Goal: Information Seeking & Learning: Check status

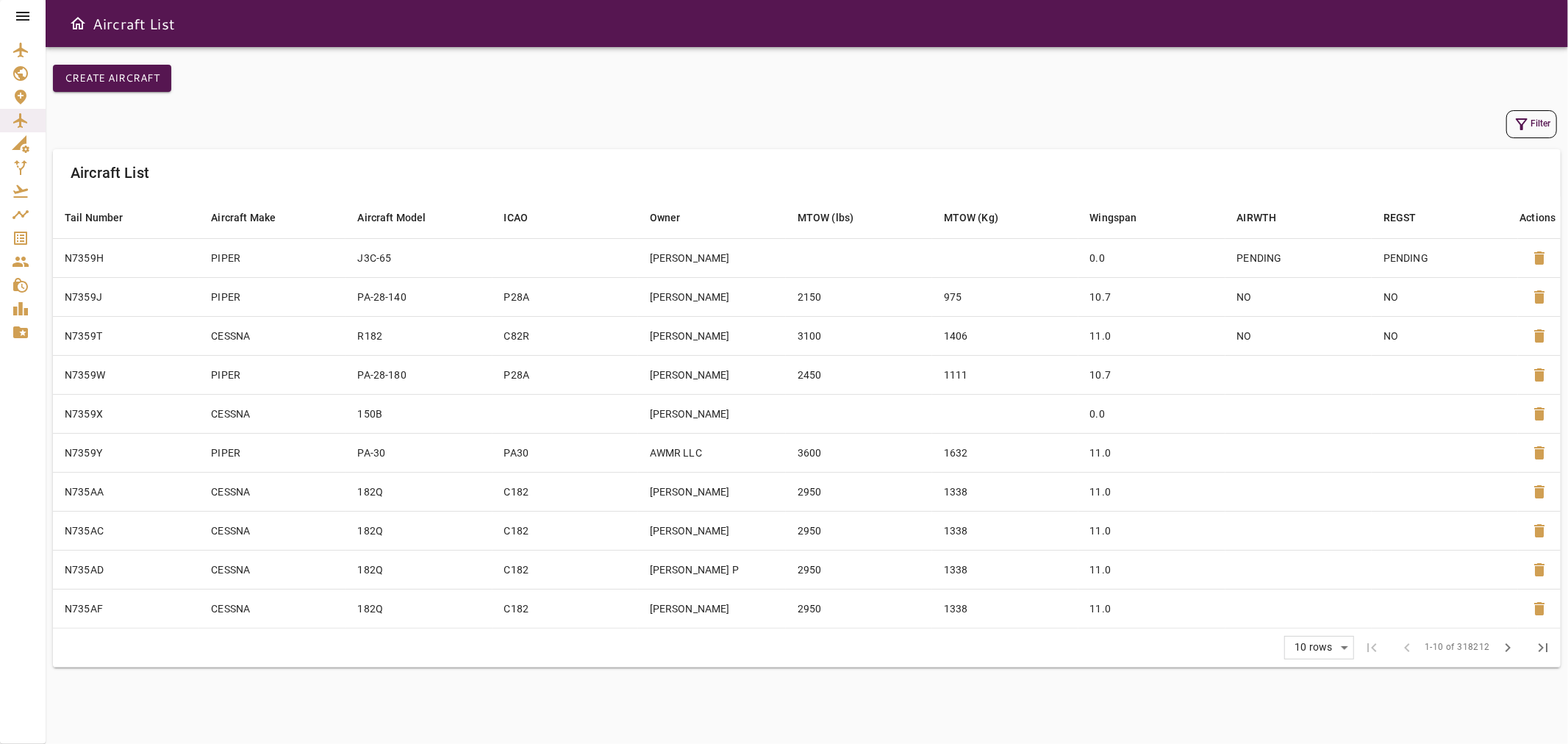
click at [1517, 121] on icon "button" at bounding box center [1521, 124] width 11 height 11
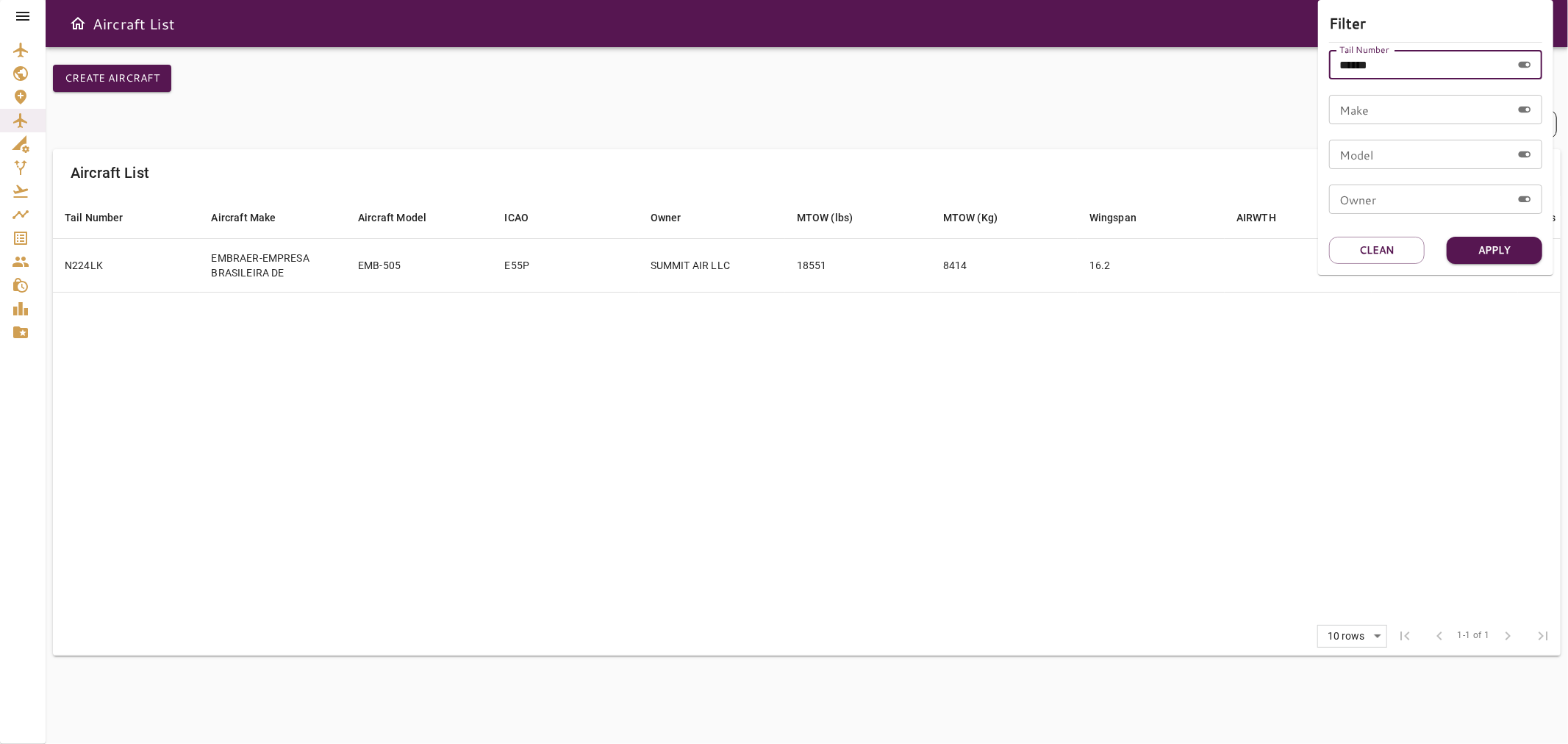
drag, startPoint x: 1397, startPoint y: 61, endPoint x: 1350, endPoint y: 68, distance: 47.5
click at [1350, 68] on input "******" at bounding box center [1420, 65] width 182 height 29
type input "******"
click at [1476, 247] on button "Apply" at bounding box center [1494, 250] width 96 height 27
click at [802, 371] on div at bounding box center [784, 372] width 1568 height 744
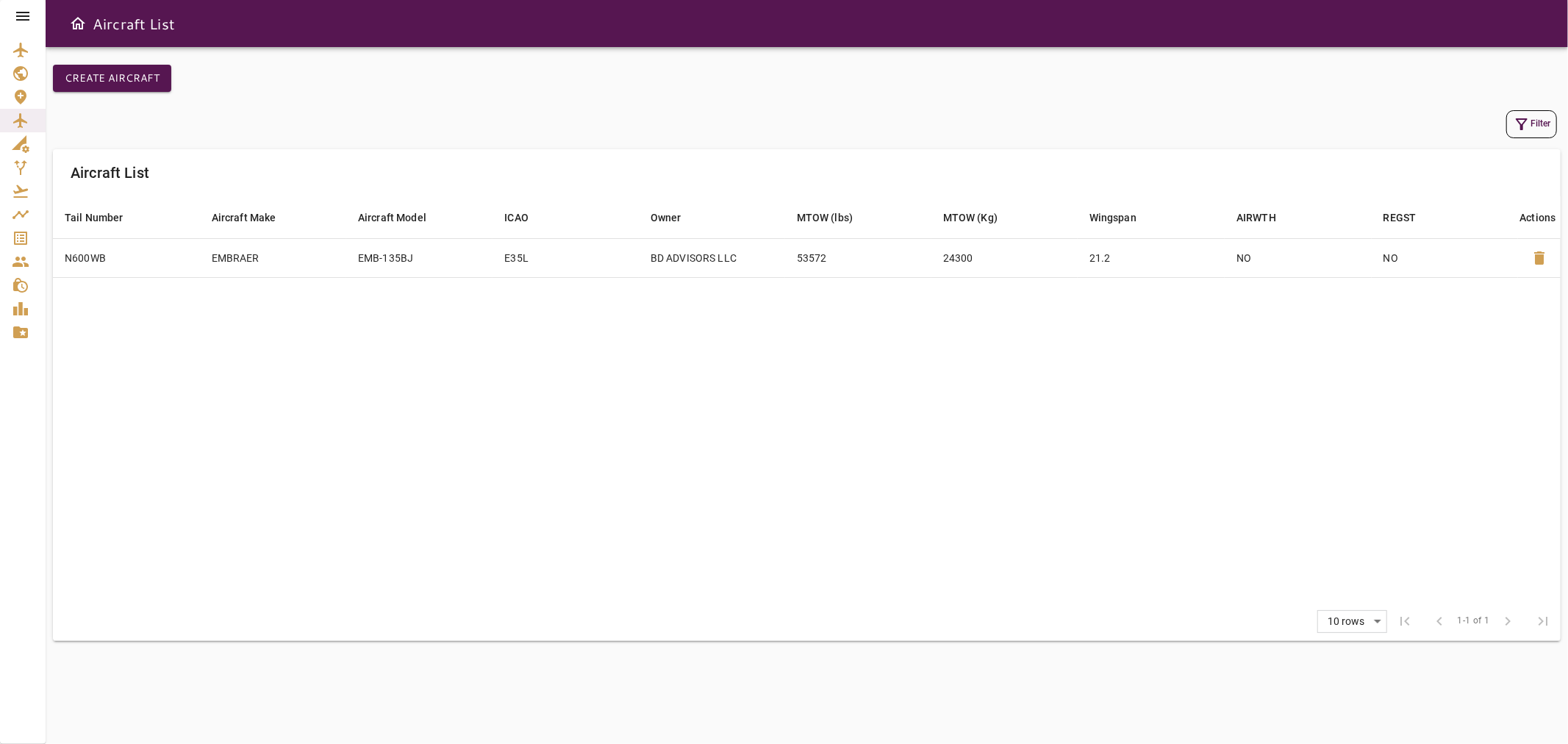
click at [1516, 127] on icon "button" at bounding box center [1522, 124] width 18 height 18
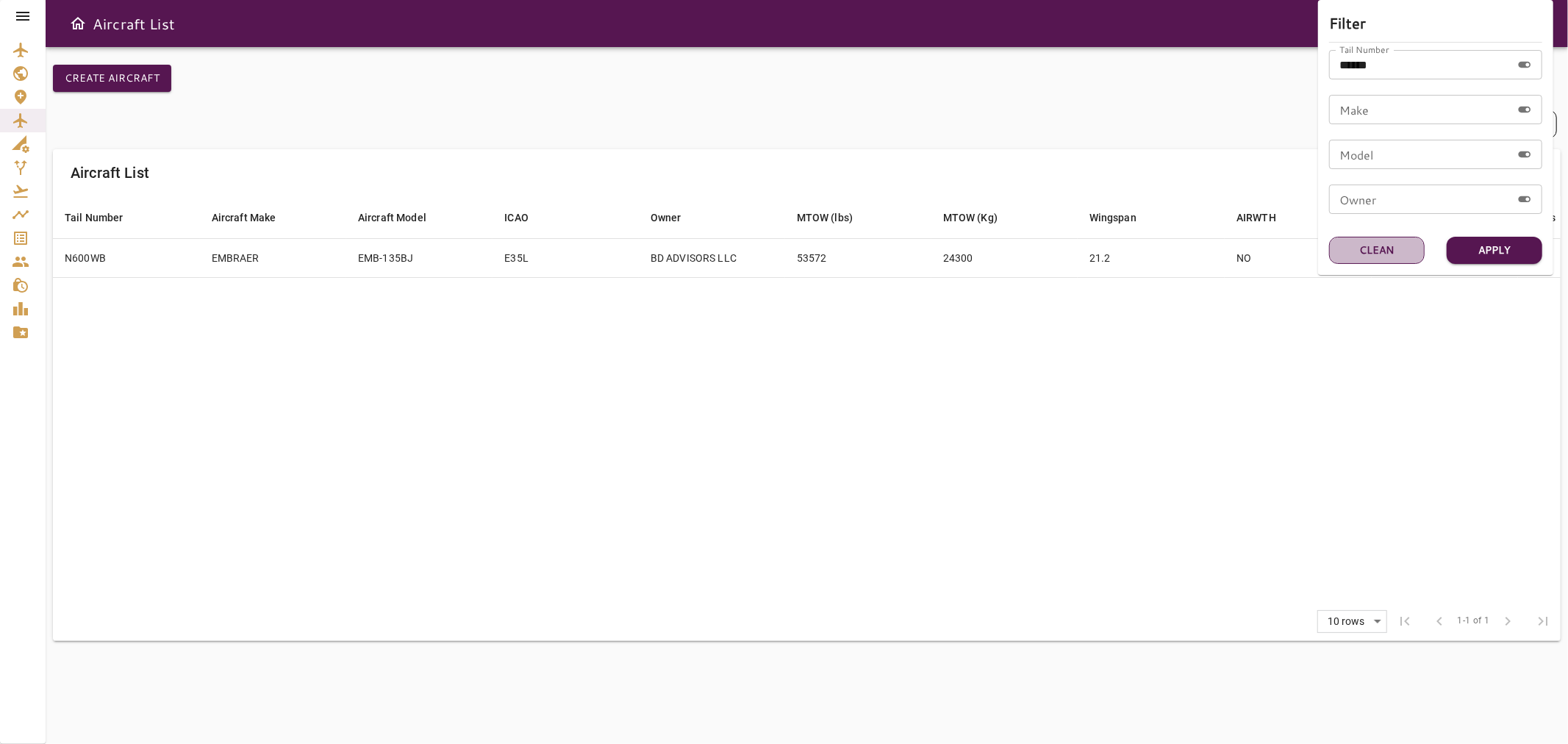
click at [1356, 255] on button "Clean" at bounding box center [1377, 250] width 96 height 27
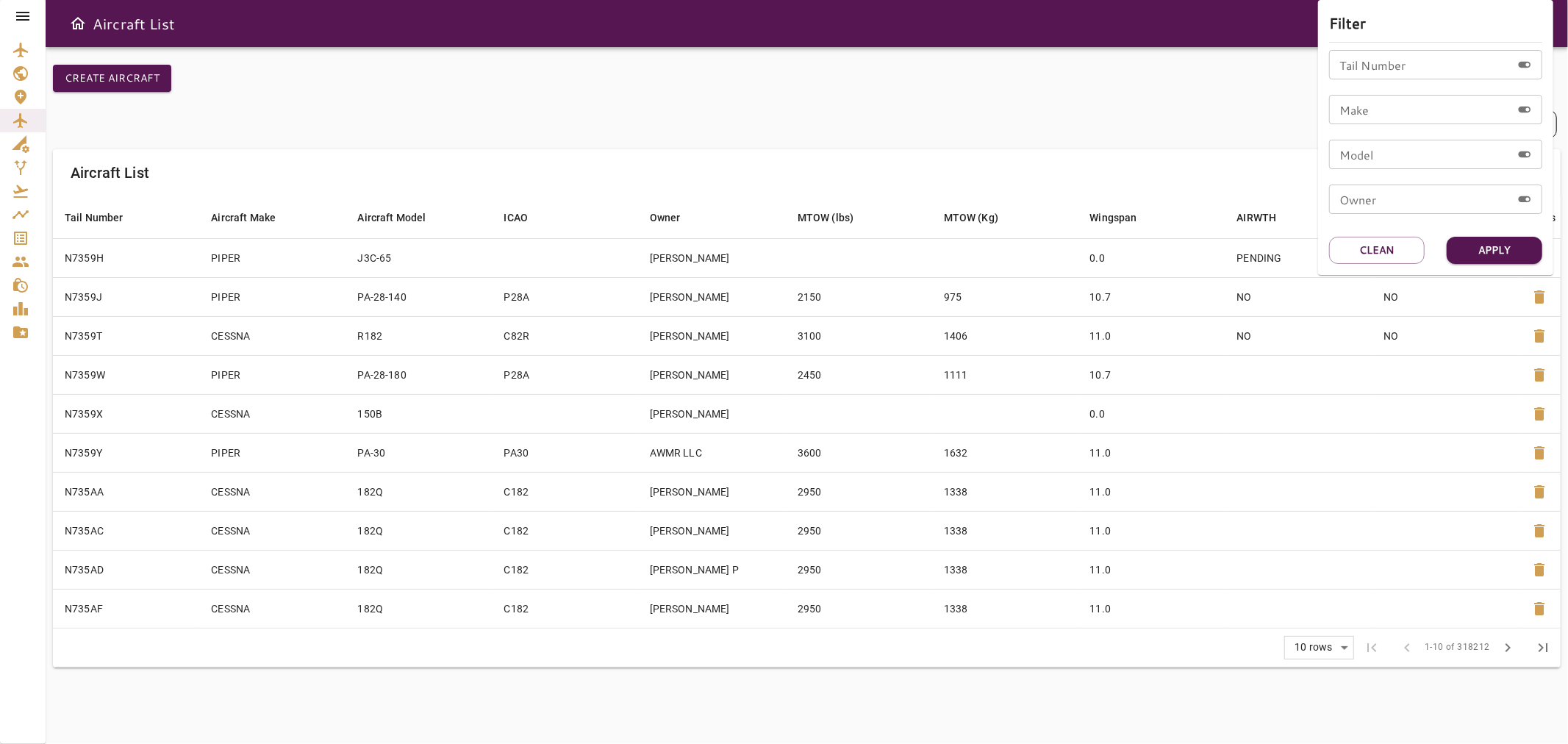
click at [849, 66] on div at bounding box center [784, 372] width 1568 height 744
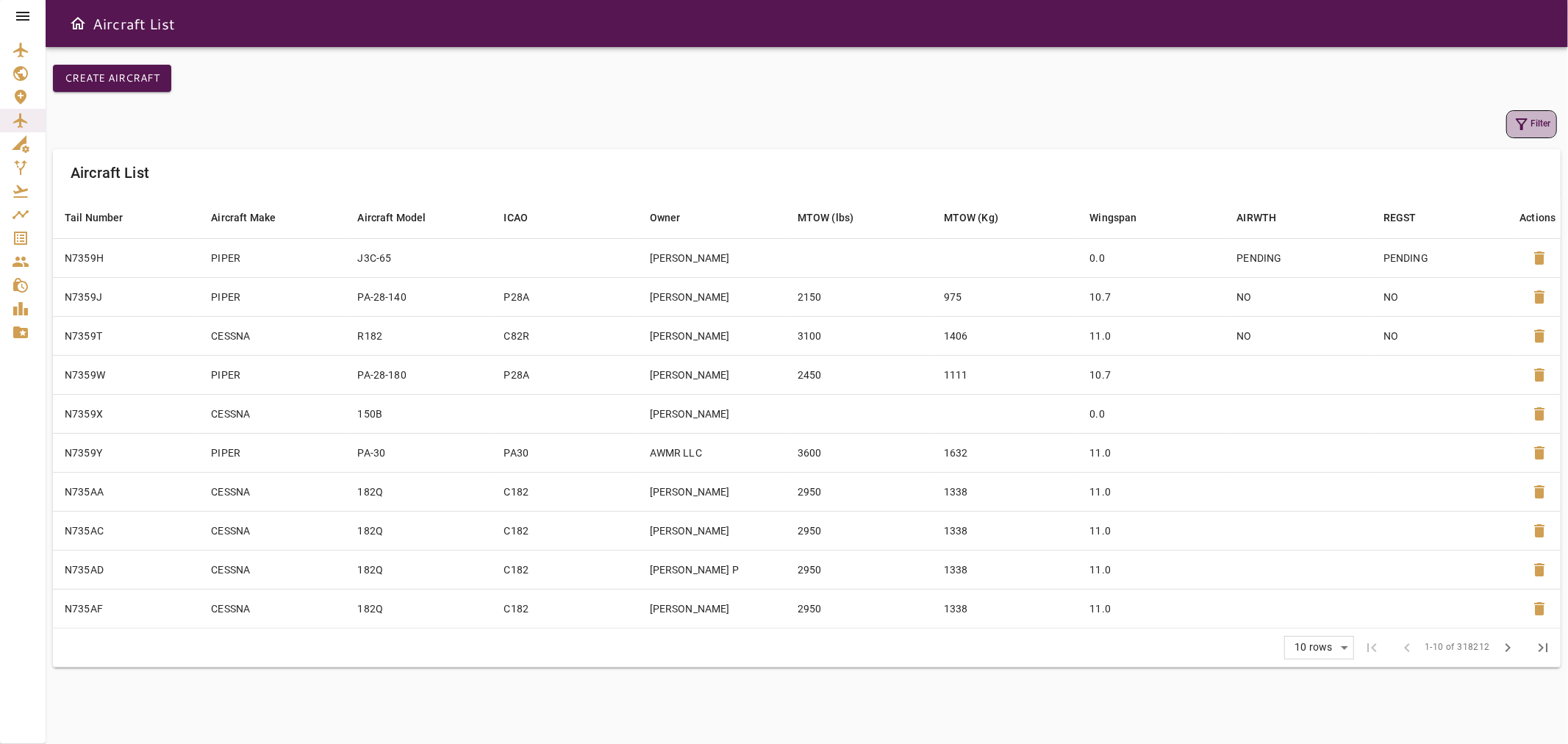
click at [1547, 122] on button "Filter" at bounding box center [1531, 124] width 51 height 28
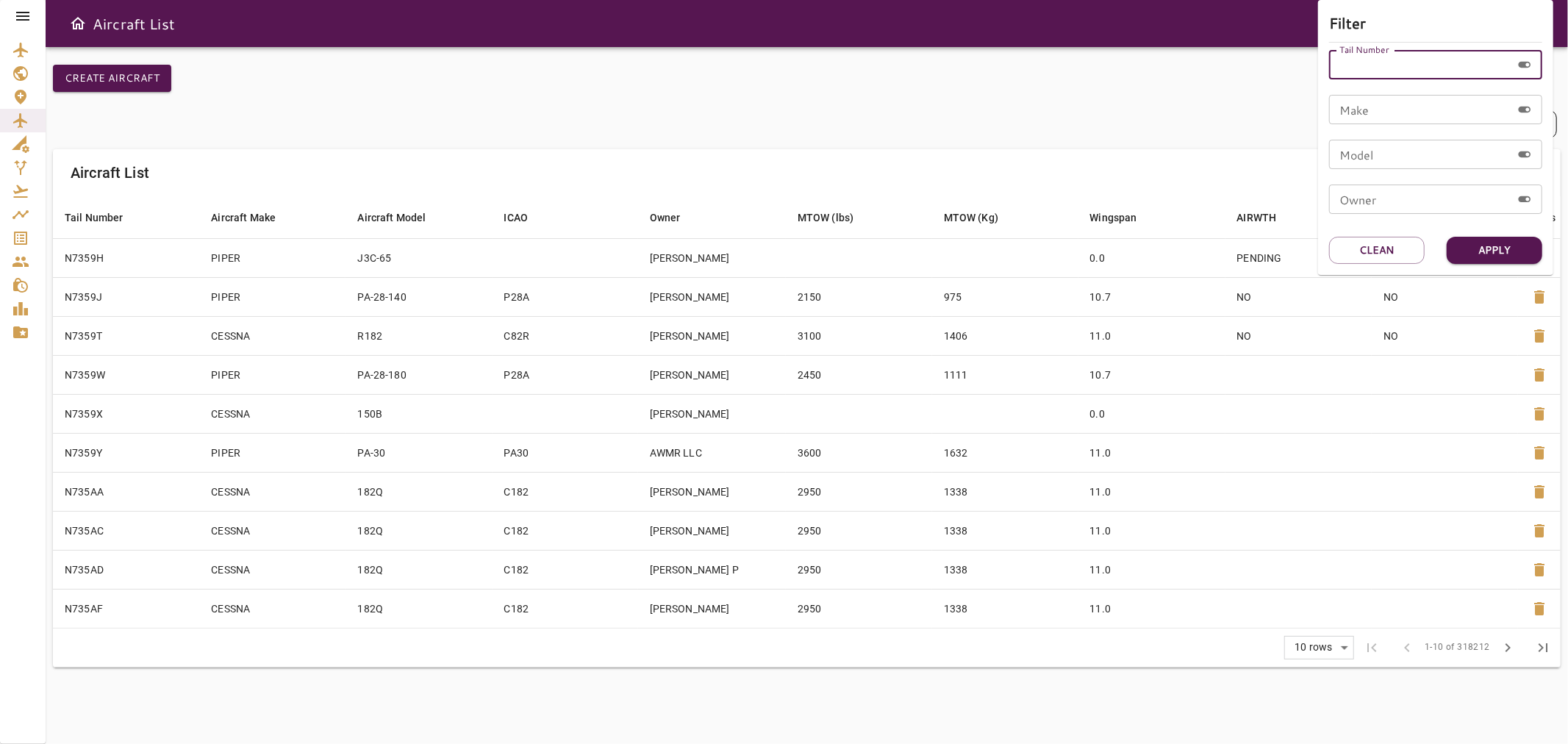
click at [1379, 66] on input "Tail Number" at bounding box center [1420, 65] width 182 height 29
type input "******"
click at [1481, 245] on button "Apply" at bounding box center [1494, 250] width 96 height 27
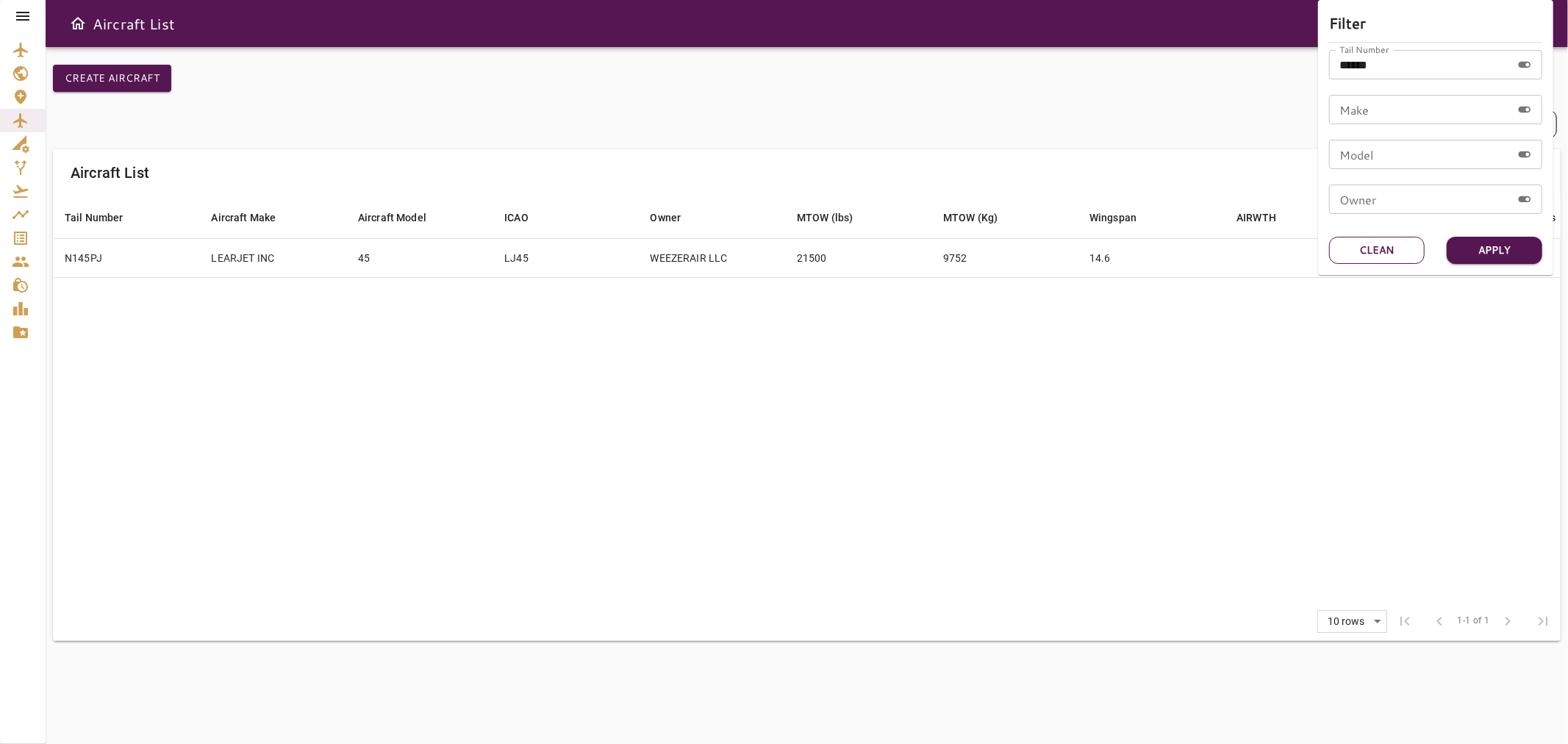
click at [1347, 255] on button "Clean" at bounding box center [1377, 250] width 96 height 27
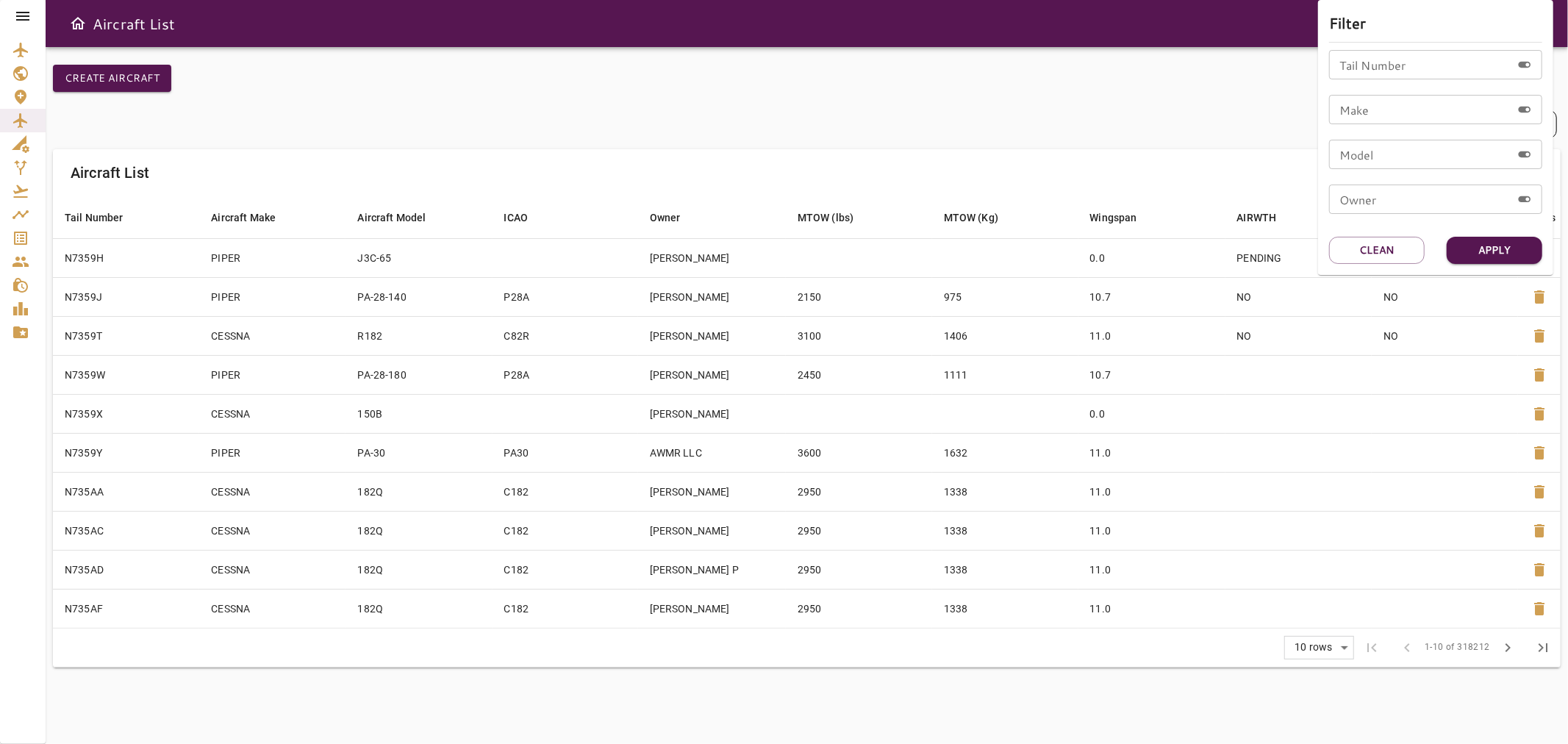
click at [1379, 69] on input "Tail Number" at bounding box center [1420, 65] width 182 height 29
type input "******"
click at [1493, 253] on button "Apply" at bounding box center [1494, 250] width 96 height 27
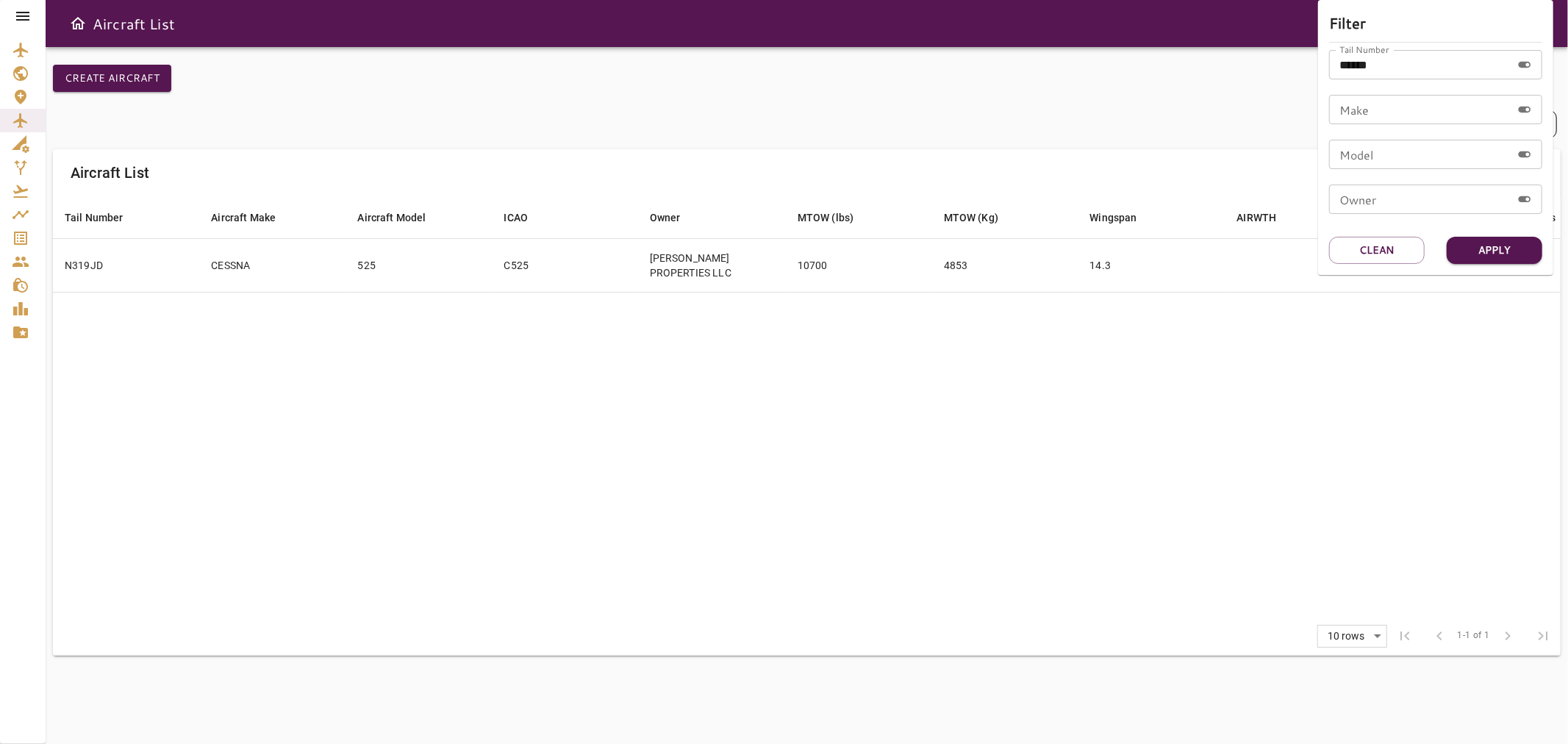
click at [716, 103] on div at bounding box center [784, 372] width 1568 height 744
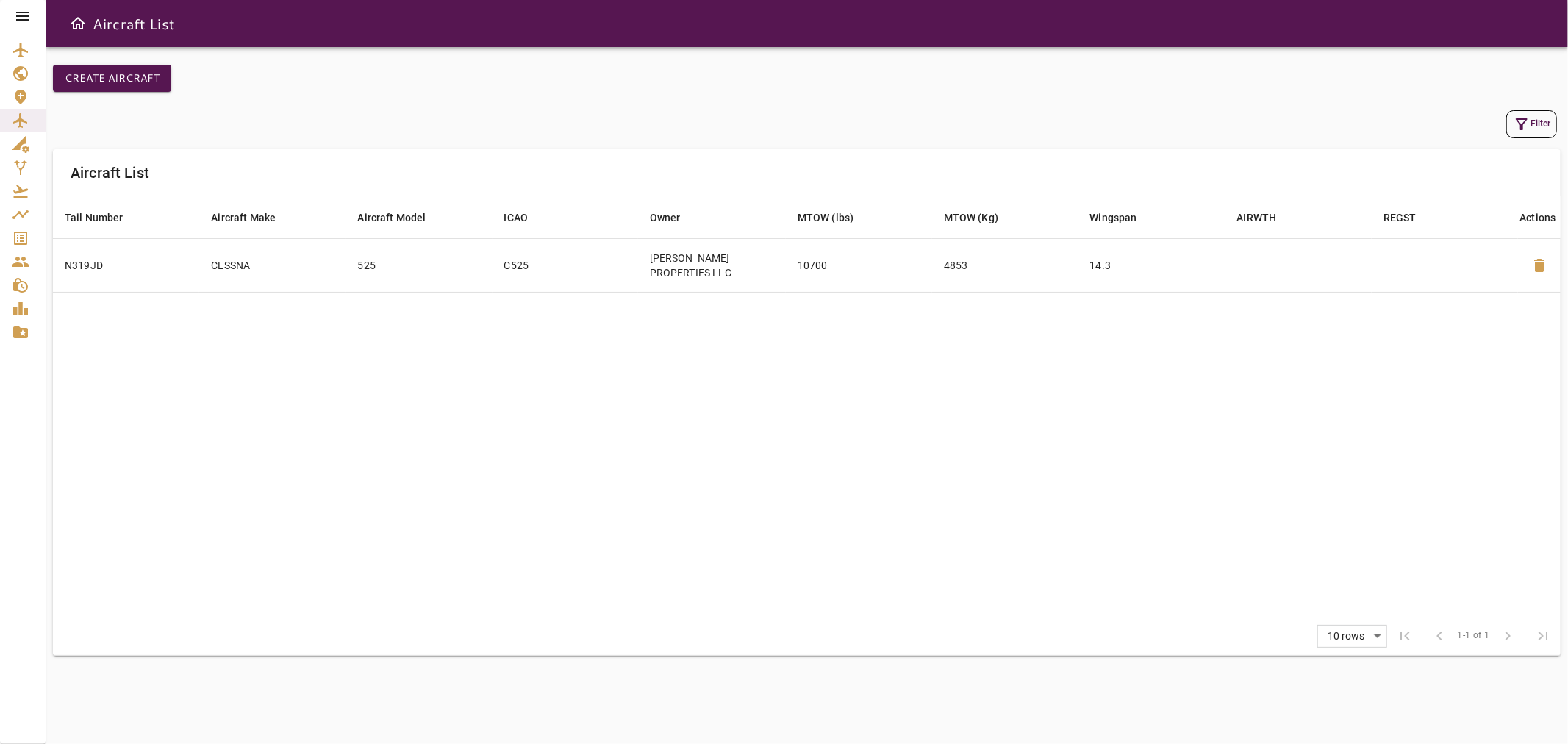
click at [1522, 129] on icon "button" at bounding box center [1522, 124] width 18 height 18
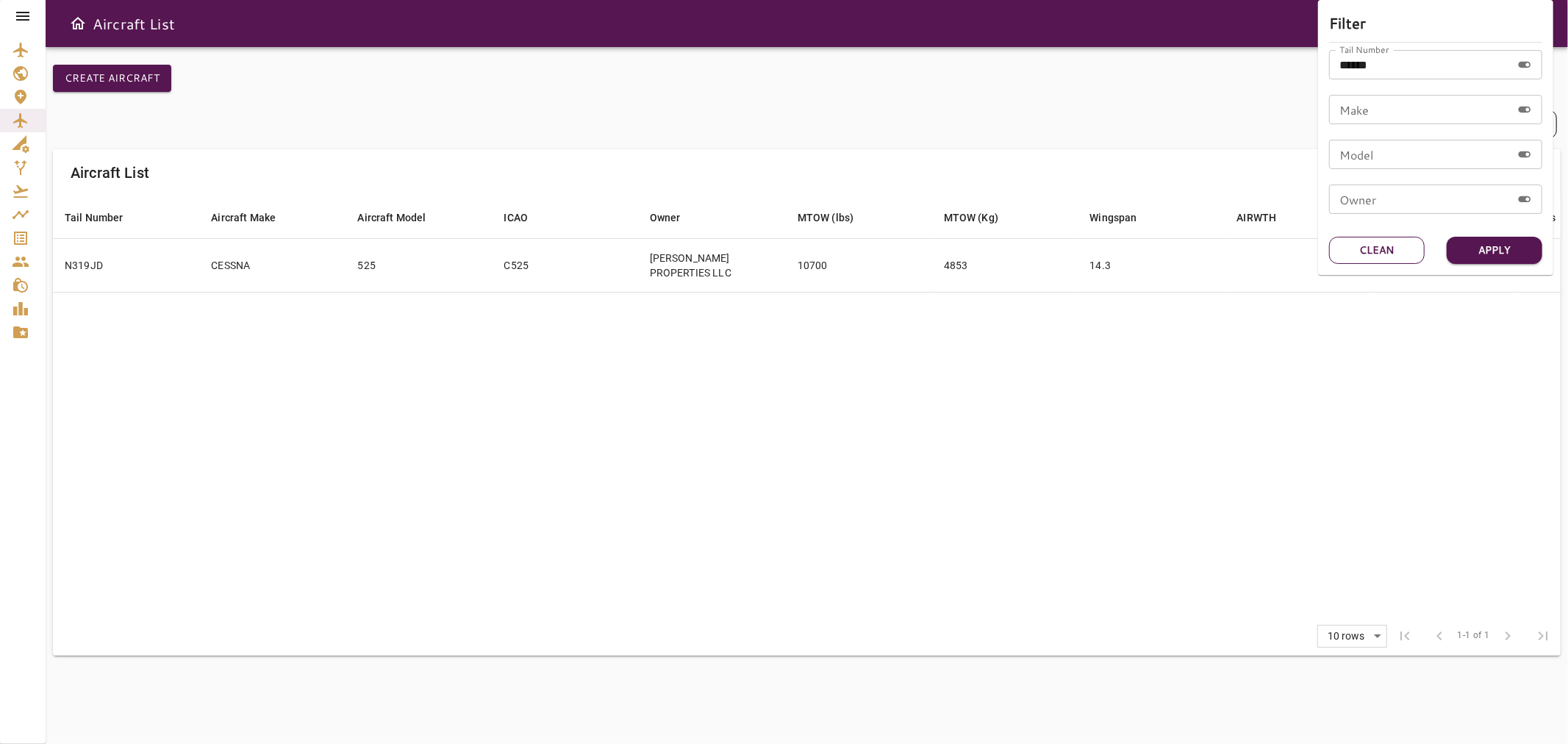
click at [1383, 253] on button "Clean" at bounding box center [1377, 250] width 96 height 27
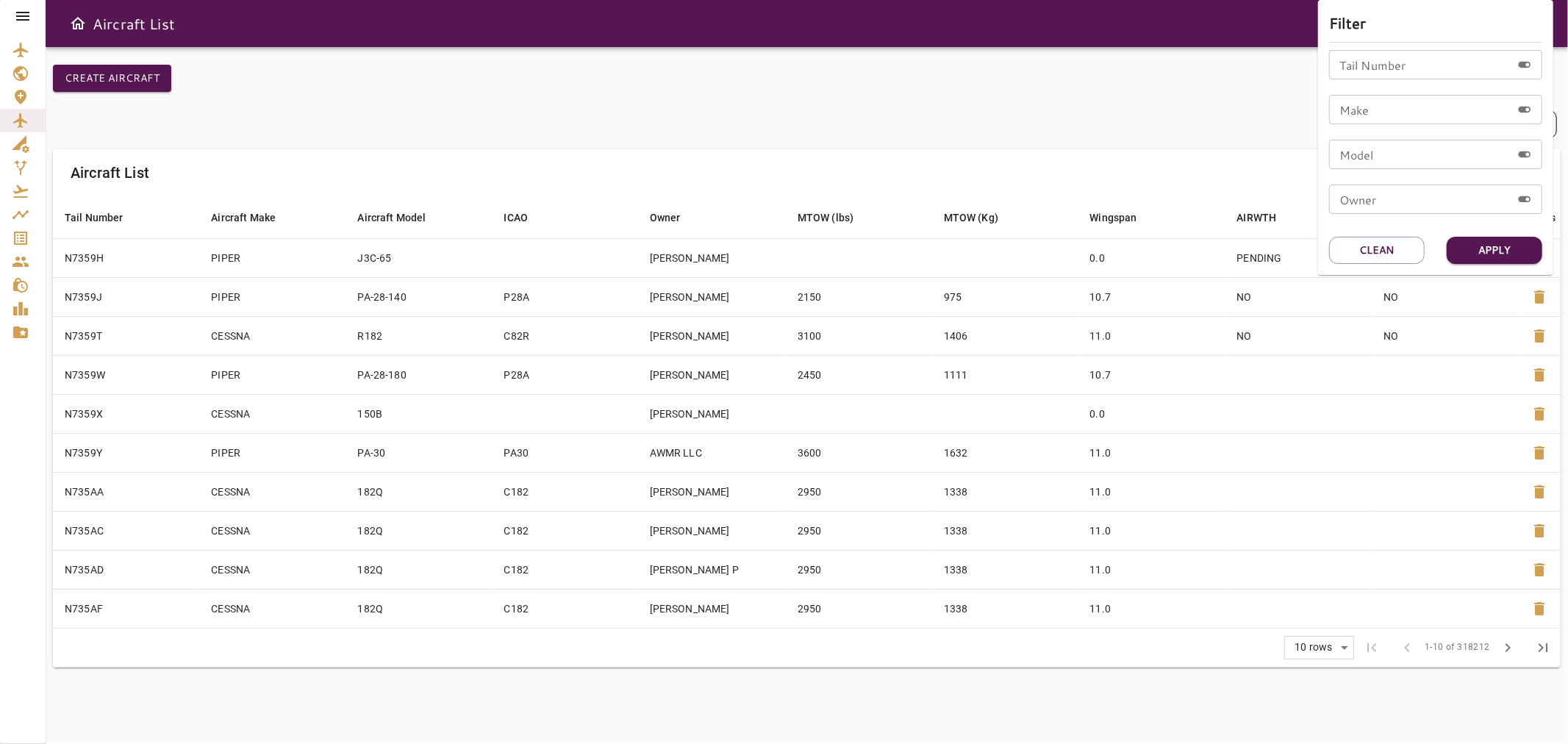
click at [872, 83] on div at bounding box center [784, 372] width 1568 height 744
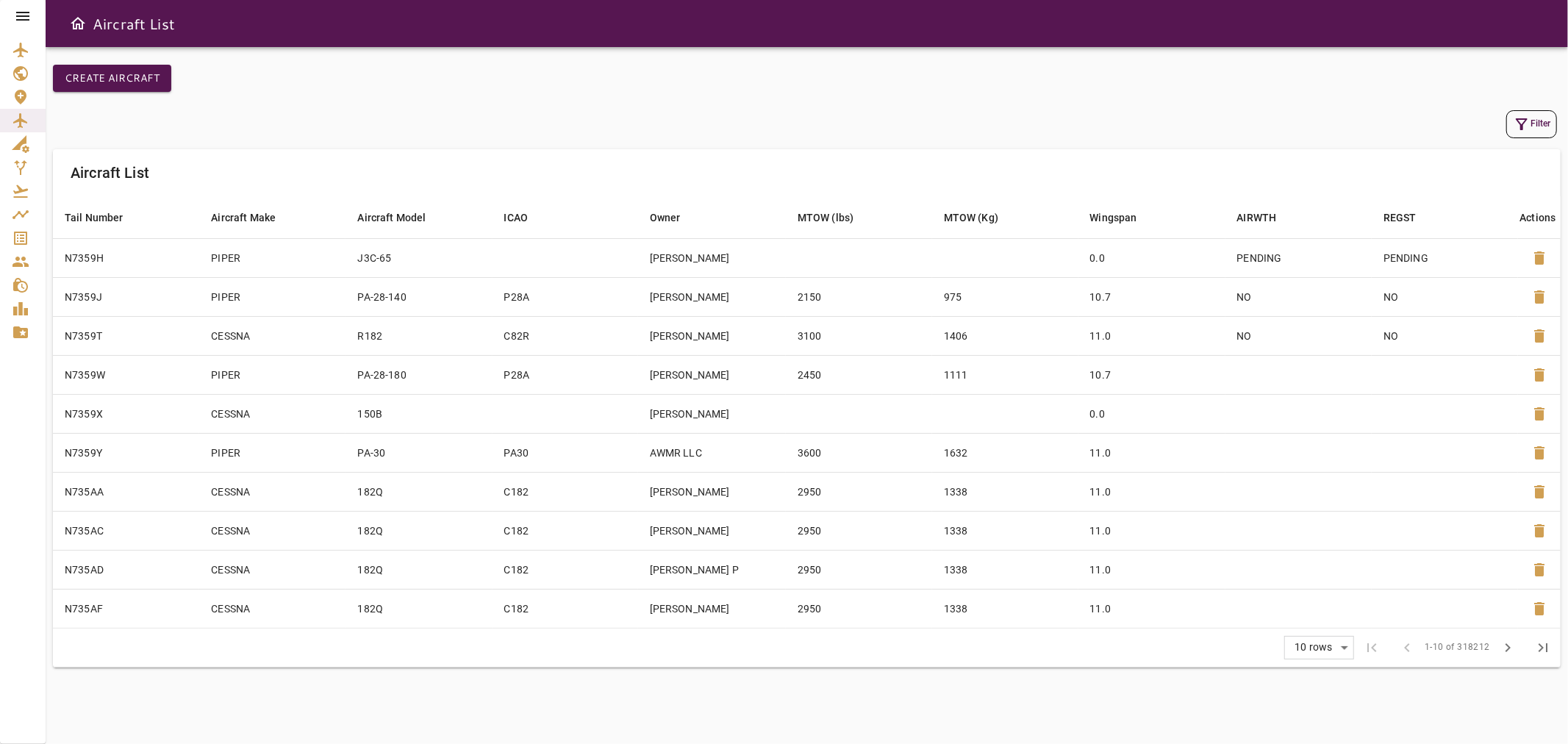
click at [24, 11] on icon at bounding box center [23, 16] width 13 height 9
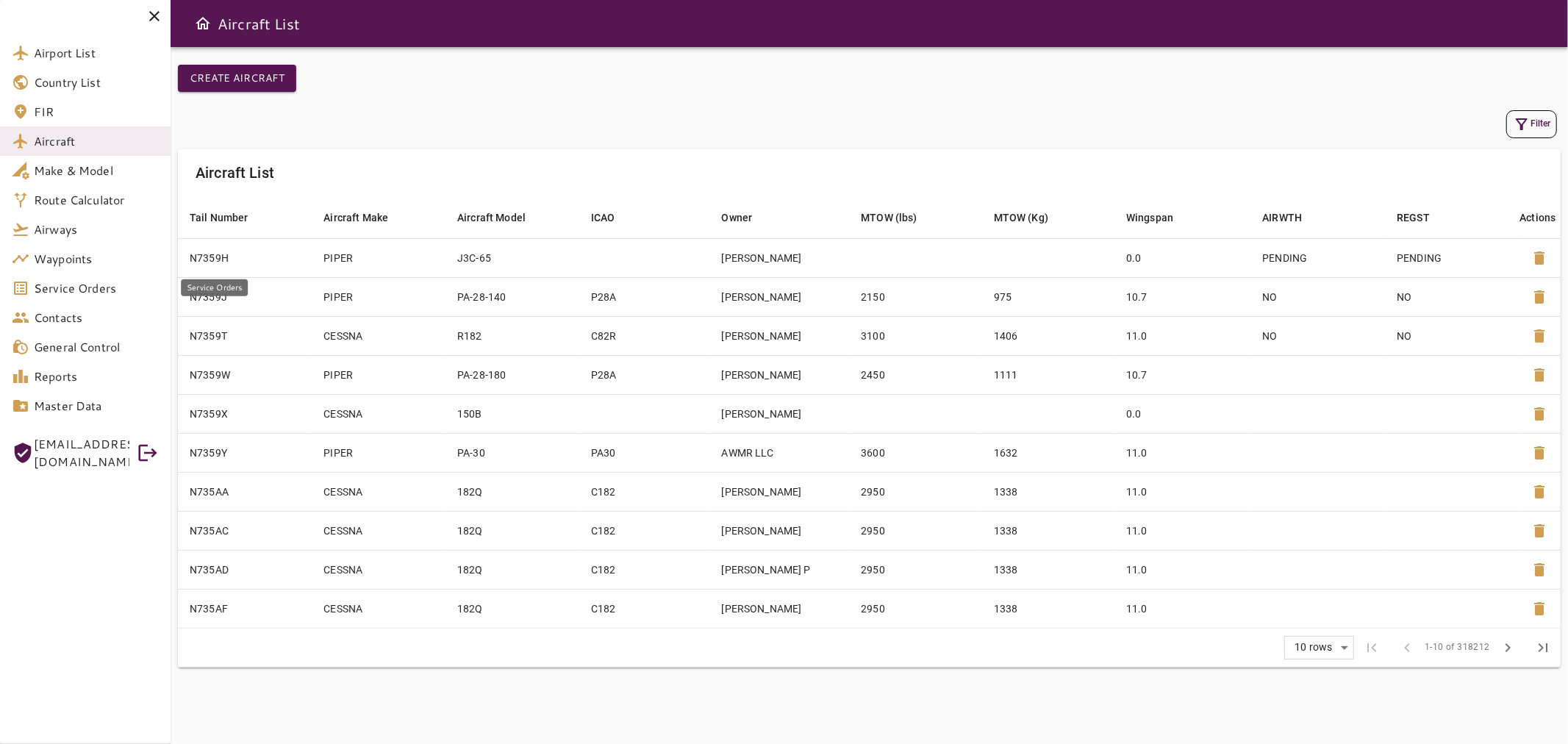
click at [65, 282] on span "Service Orders" at bounding box center [96, 289] width 125 height 18
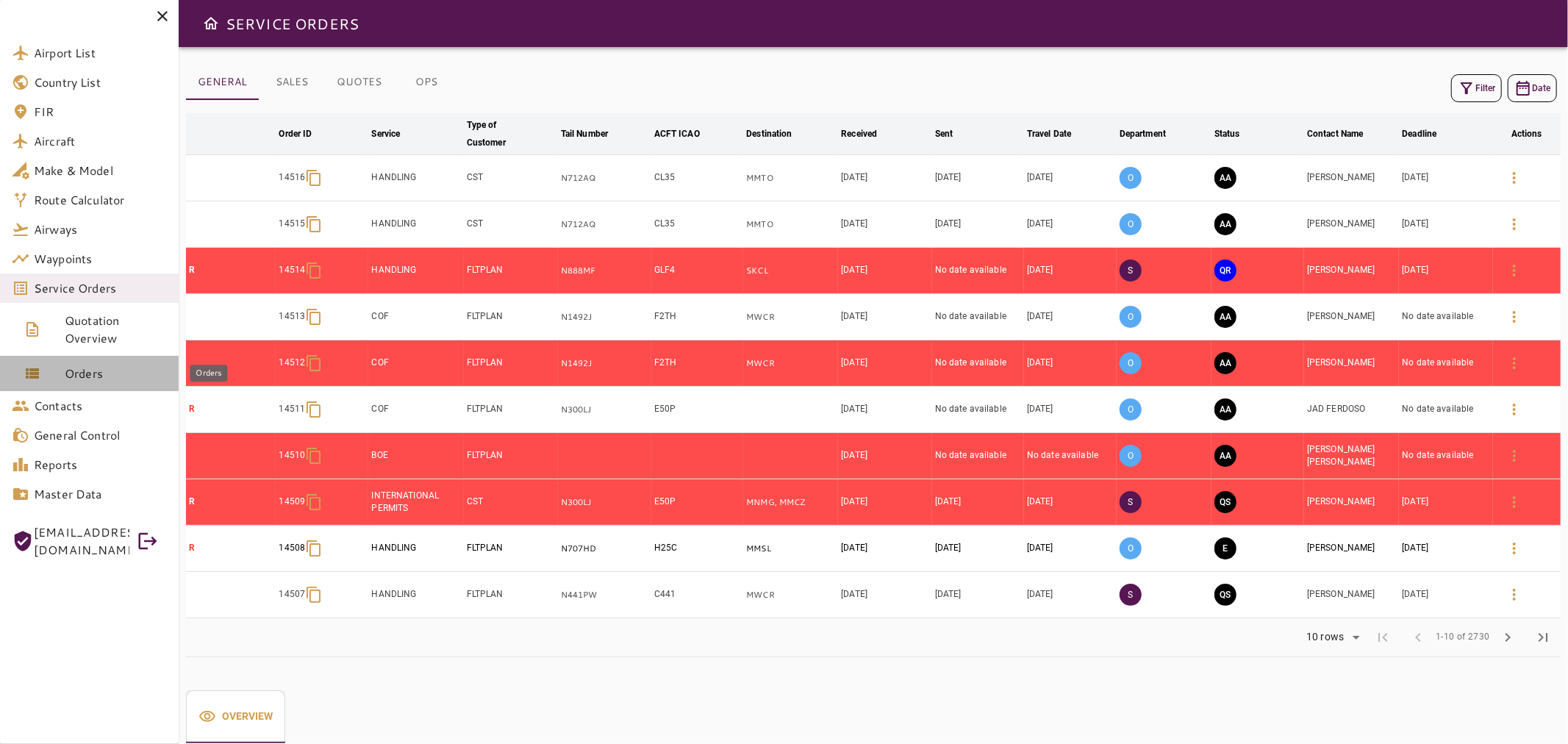
click at [83, 370] on span "Orders" at bounding box center [115, 374] width 102 height 18
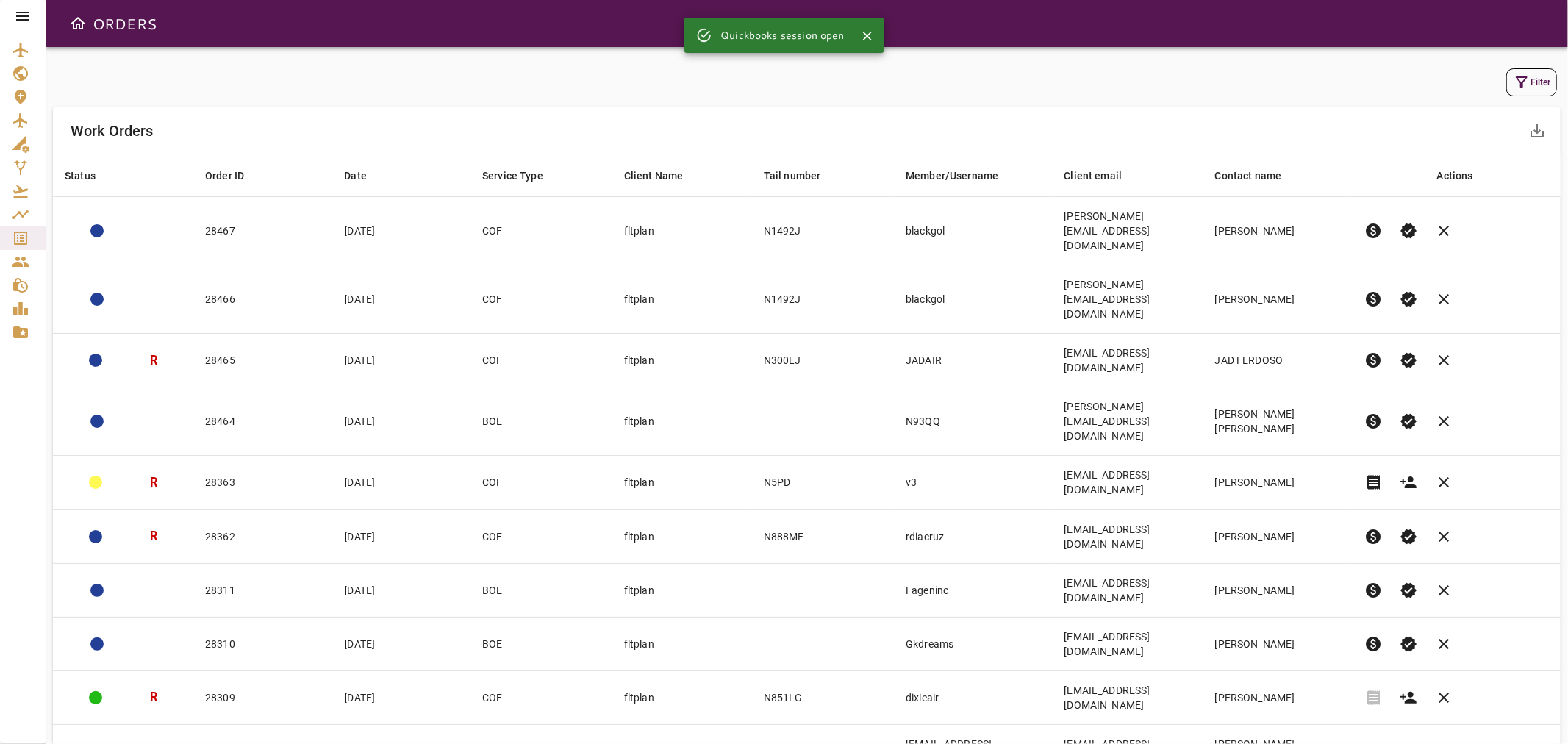
click at [1517, 84] on icon "button" at bounding box center [1522, 83] width 18 height 18
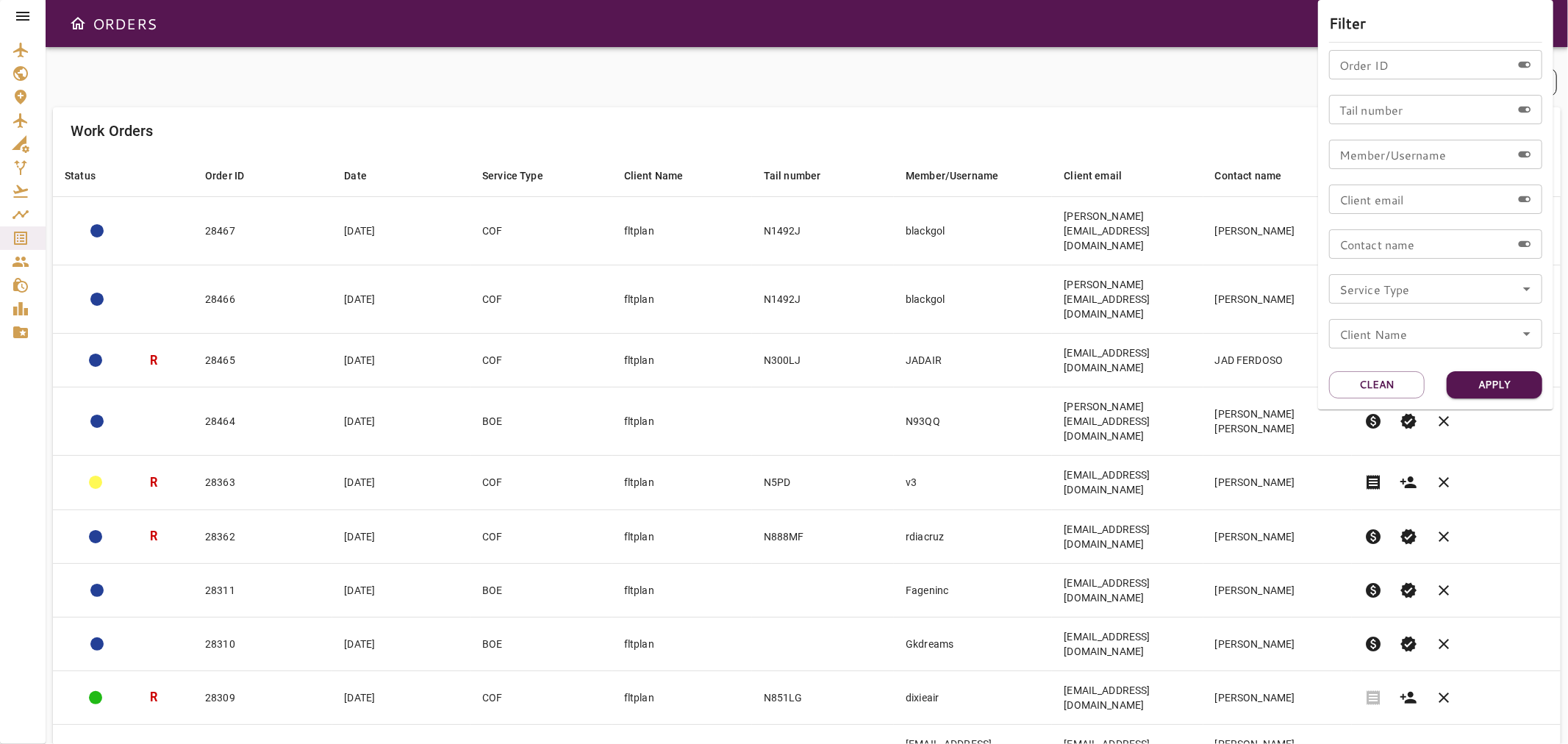
click at [1530, 289] on icon "Open" at bounding box center [1527, 289] width 18 height 18
click at [1369, 383] on li "MX_AIRSPACE" at bounding box center [1436, 384] width 213 height 26
type input "**********"
click at [1494, 383] on button "Apply" at bounding box center [1494, 384] width 96 height 27
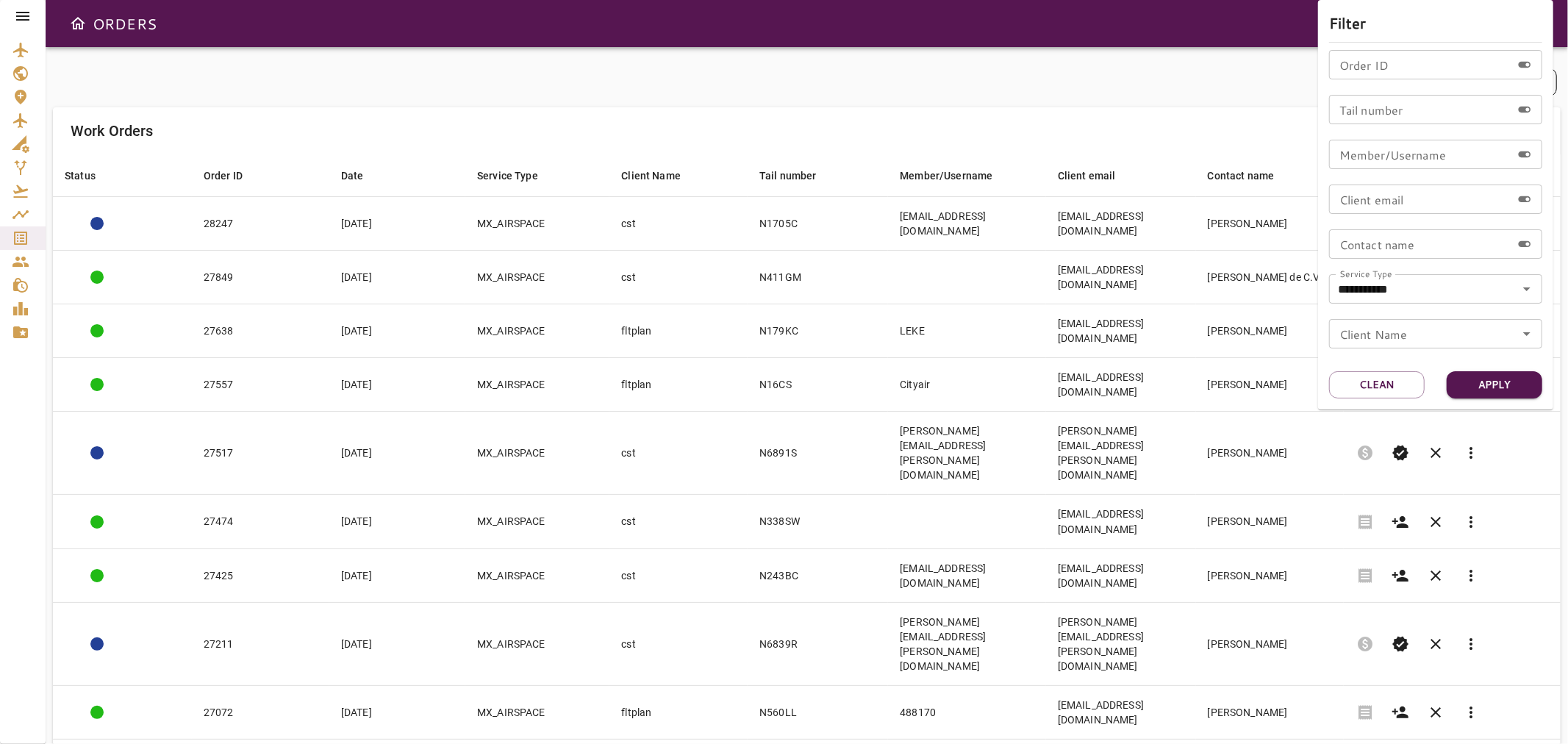
click at [1358, 119] on input "Tail number" at bounding box center [1420, 110] width 182 height 29
type input "*****"
click at [1497, 392] on button "Apply" at bounding box center [1494, 384] width 96 height 27
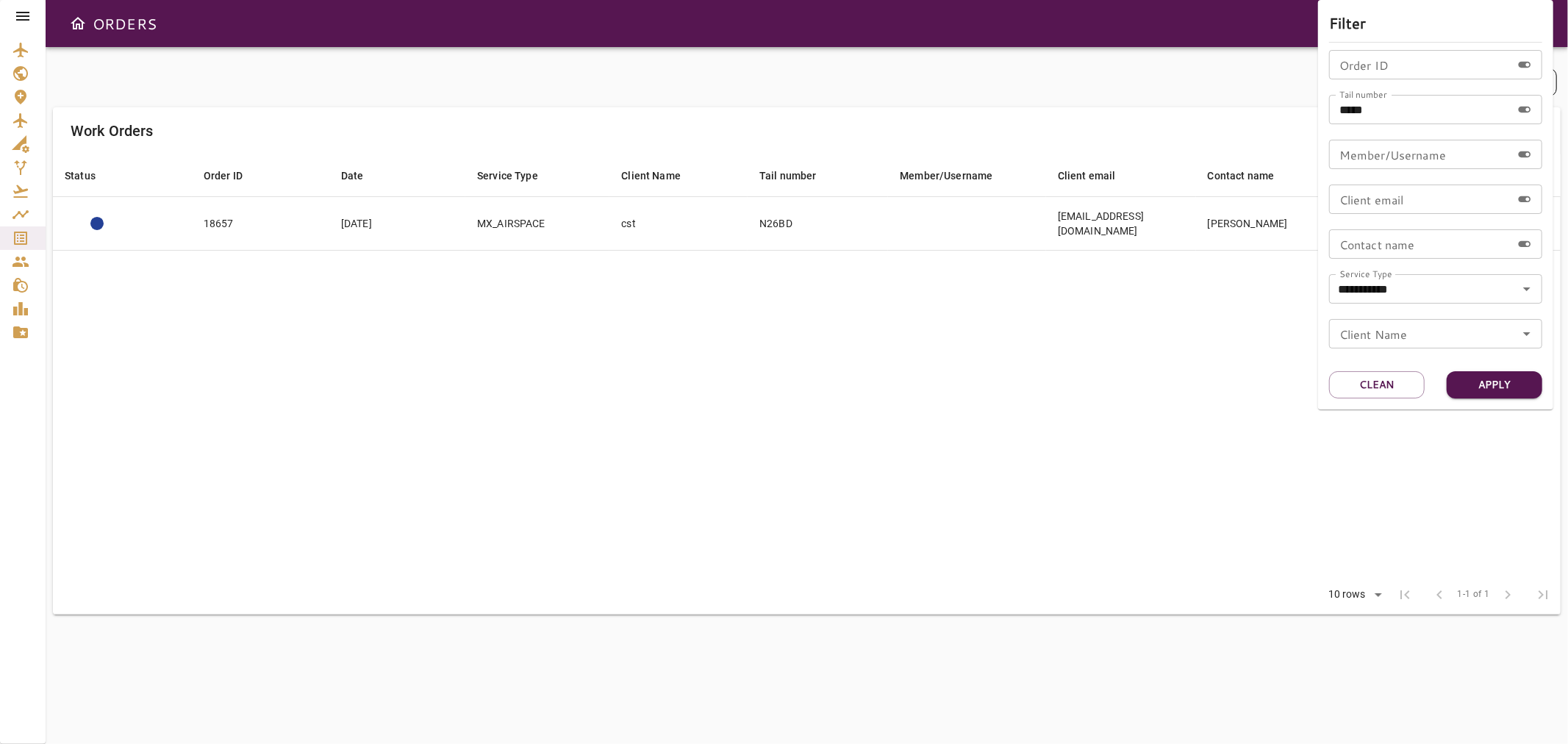
click at [716, 417] on div at bounding box center [784, 372] width 1568 height 744
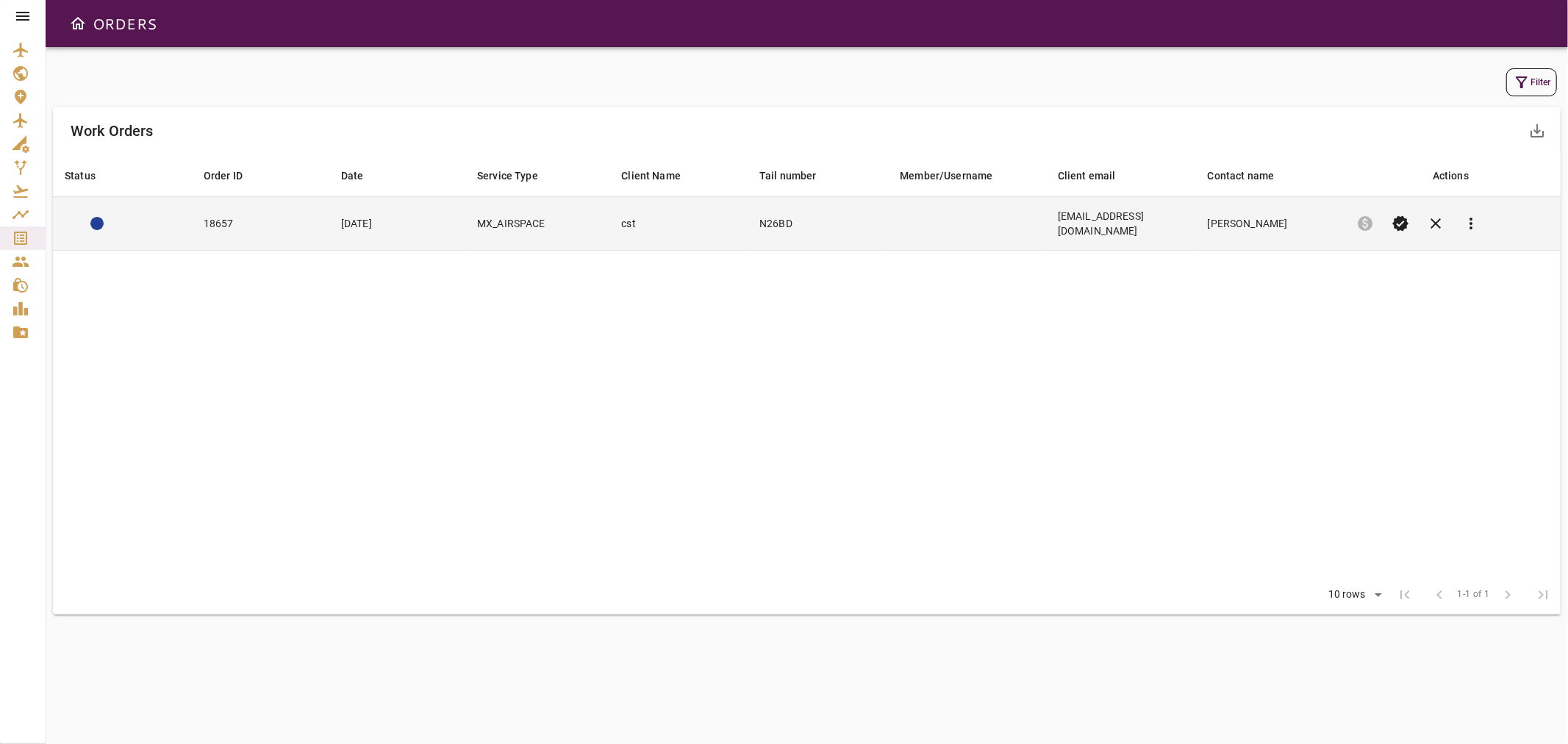
click at [708, 223] on td "cst" at bounding box center [678, 224] width 138 height 54
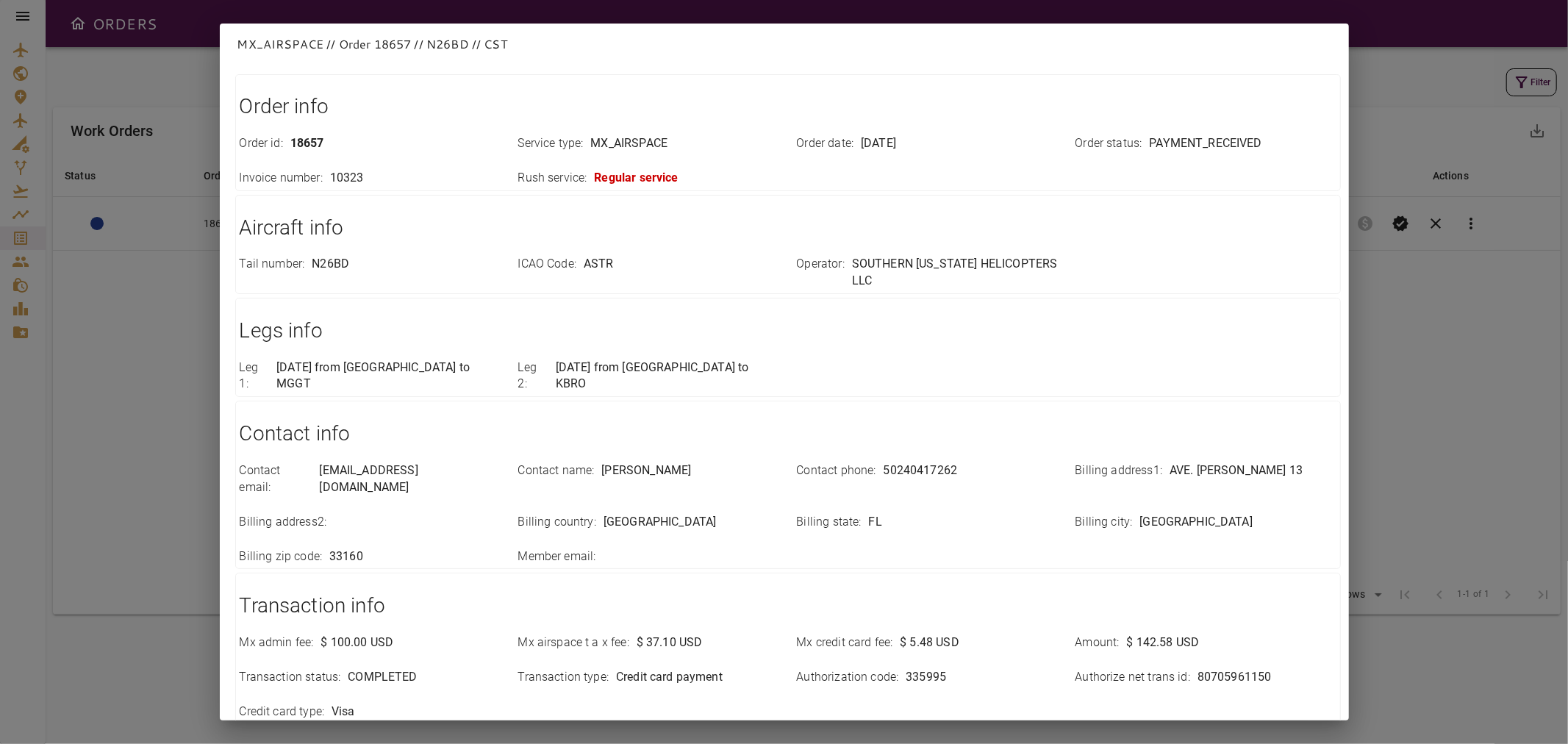
scroll to position [151, 0]
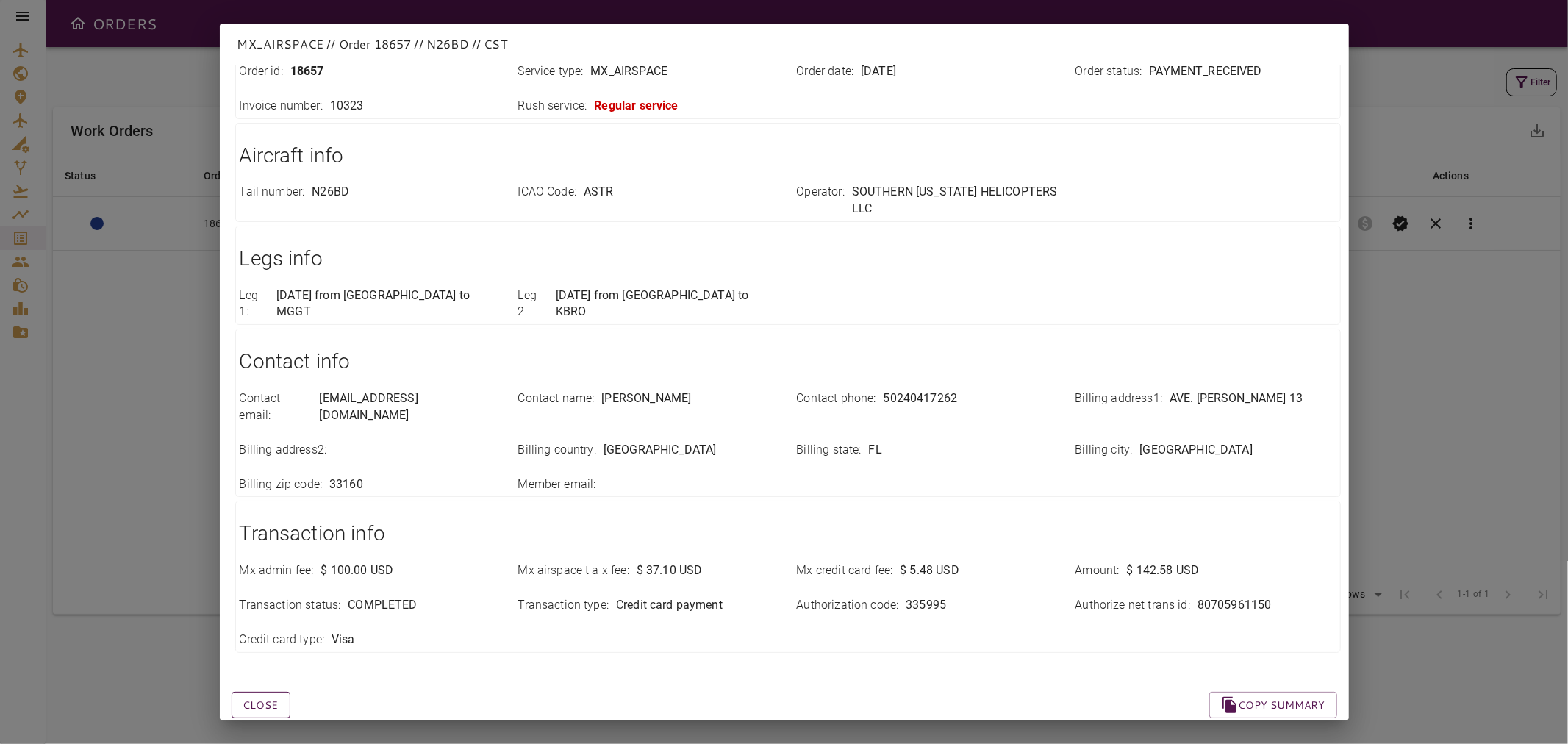
click at [258, 692] on button "Close" at bounding box center [261, 706] width 59 height 27
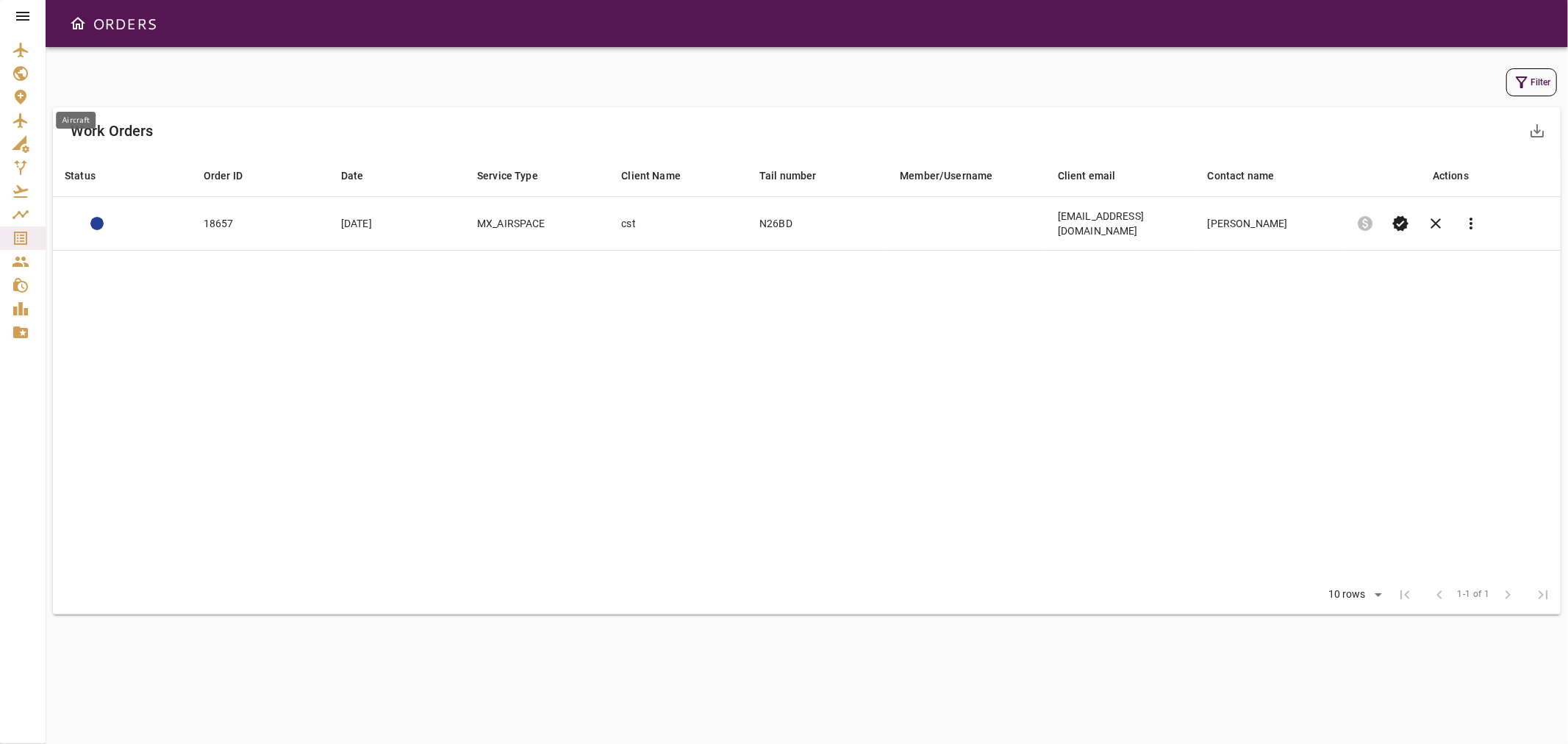
click at [20, 119] on icon "Aircraft" at bounding box center [20, 121] width 14 height 15
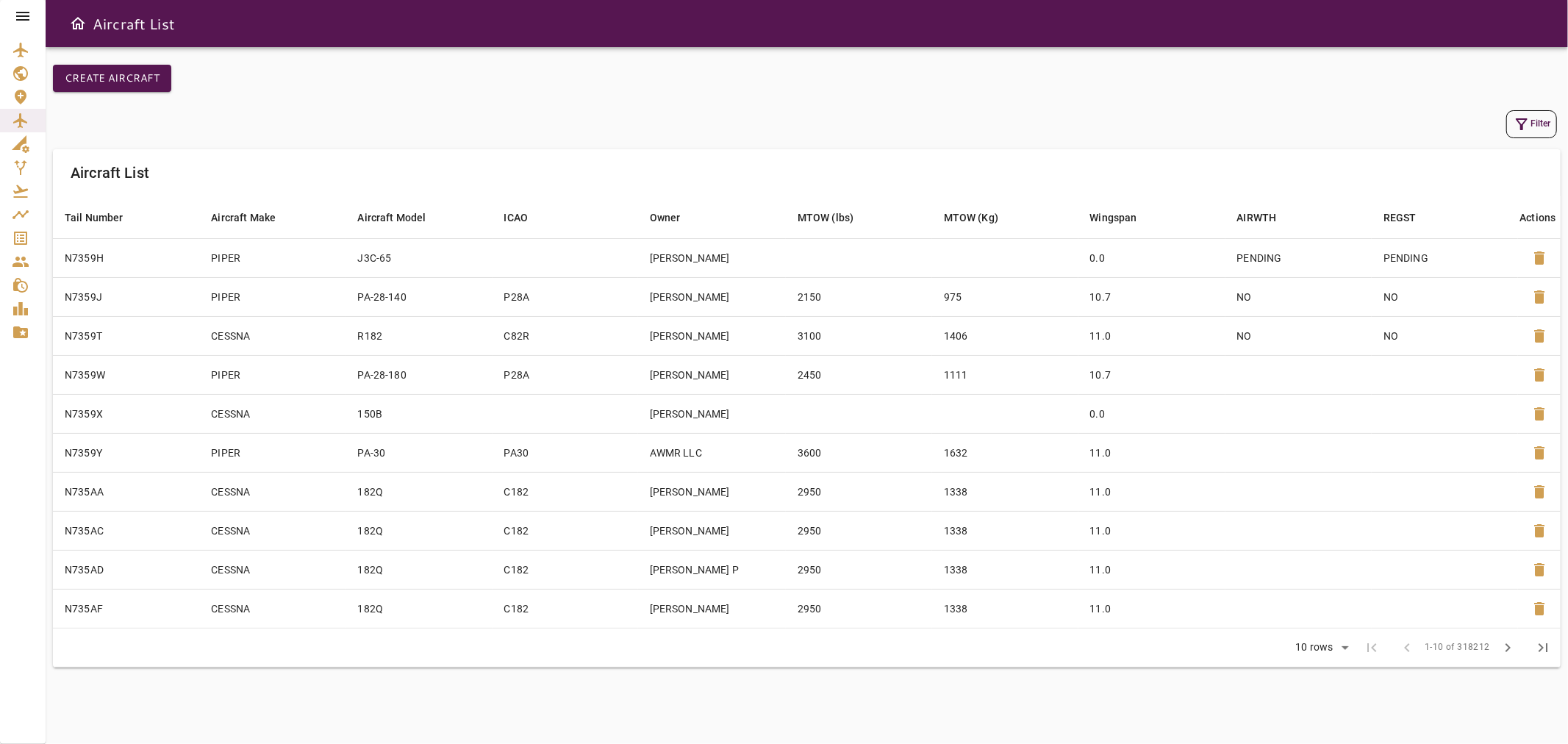
click at [1546, 127] on button "Filter" at bounding box center [1531, 124] width 51 height 28
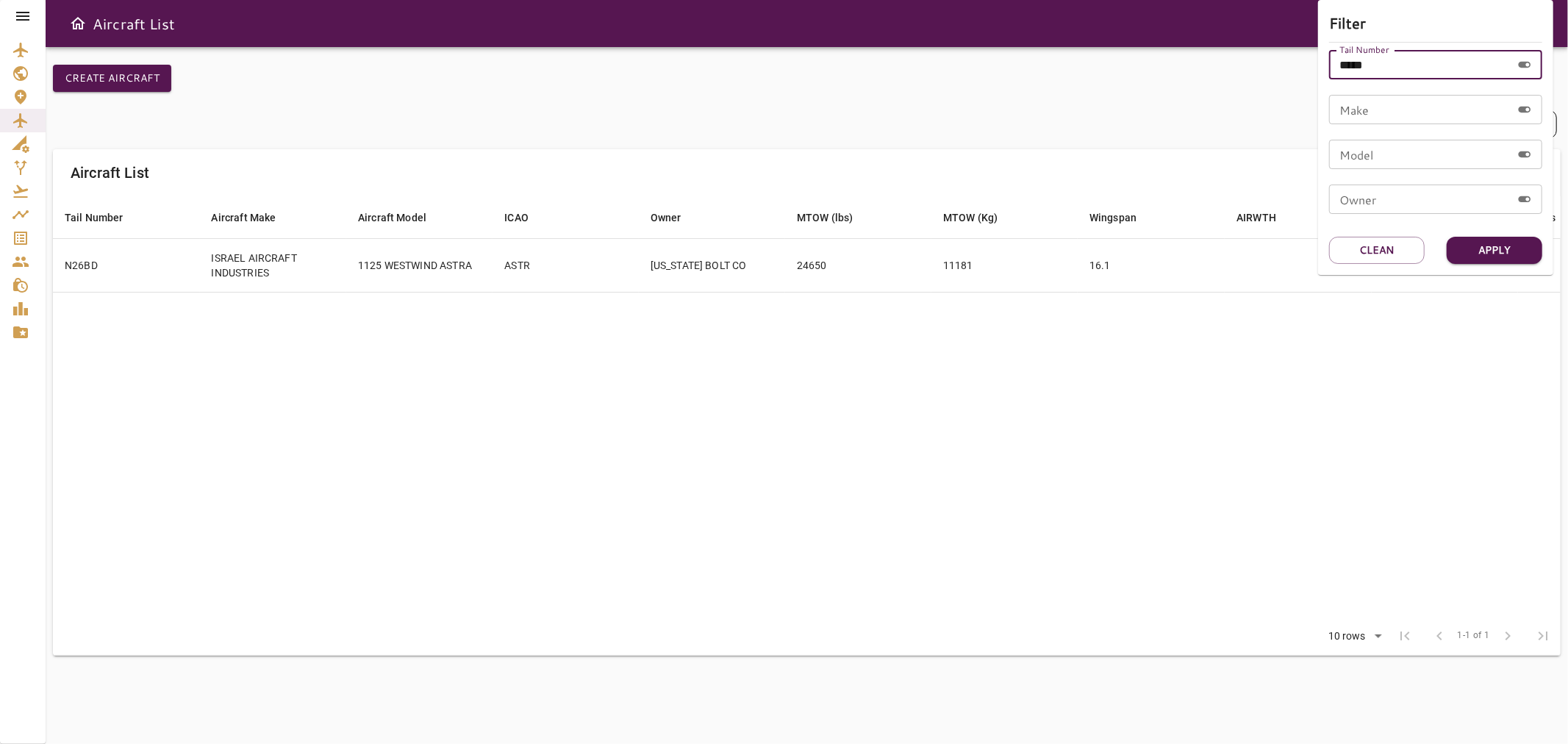
click at [1396, 69] on input "*****" at bounding box center [1420, 65] width 182 height 29
click at [1484, 246] on button "Apply" at bounding box center [1494, 250] width 96 height 27
click at [629, 401] on div at bounding box center [784, 372] width 1568 height 744
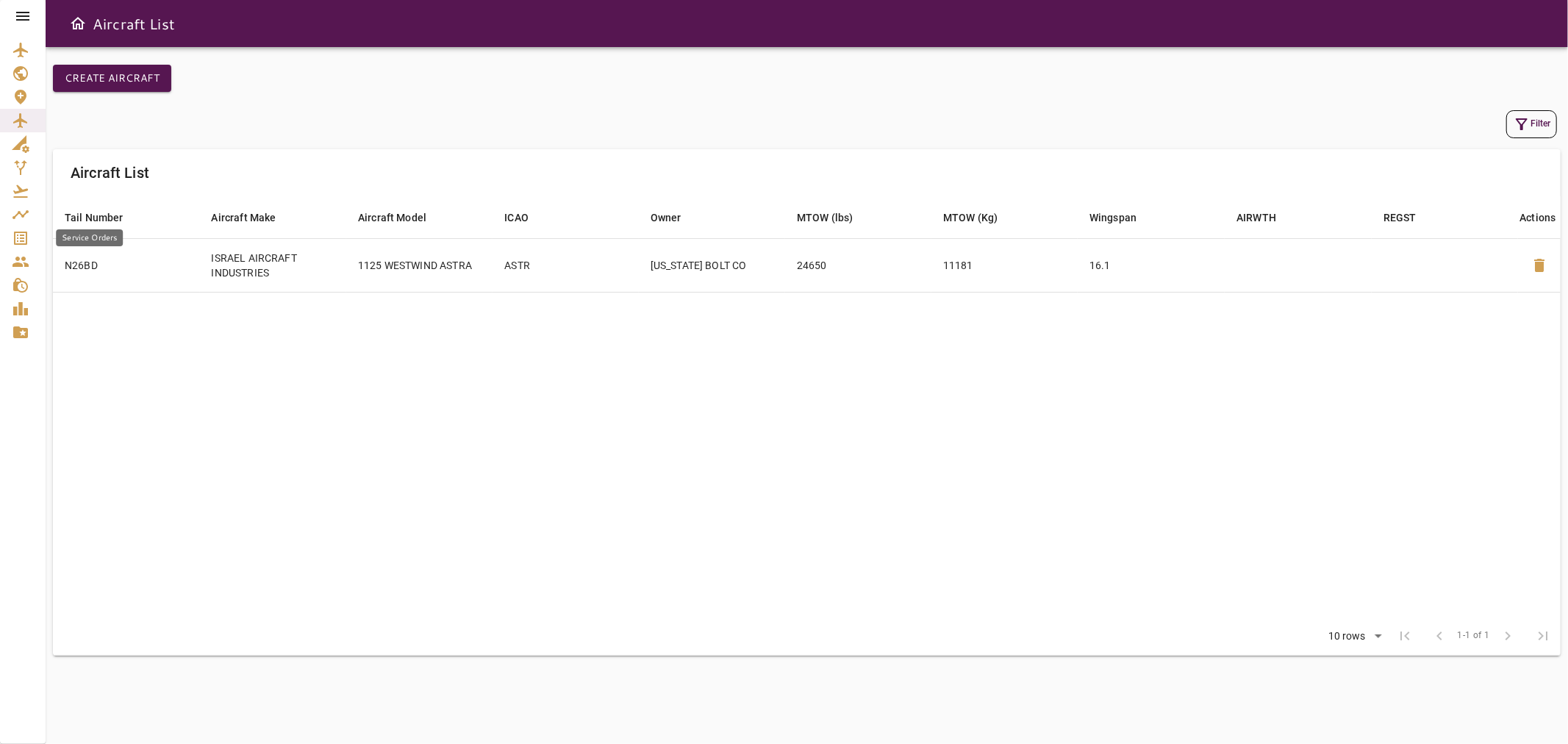
click at [15, 240] on icon "Service Orders" at bounding box center [20, 238] width 13 height 13
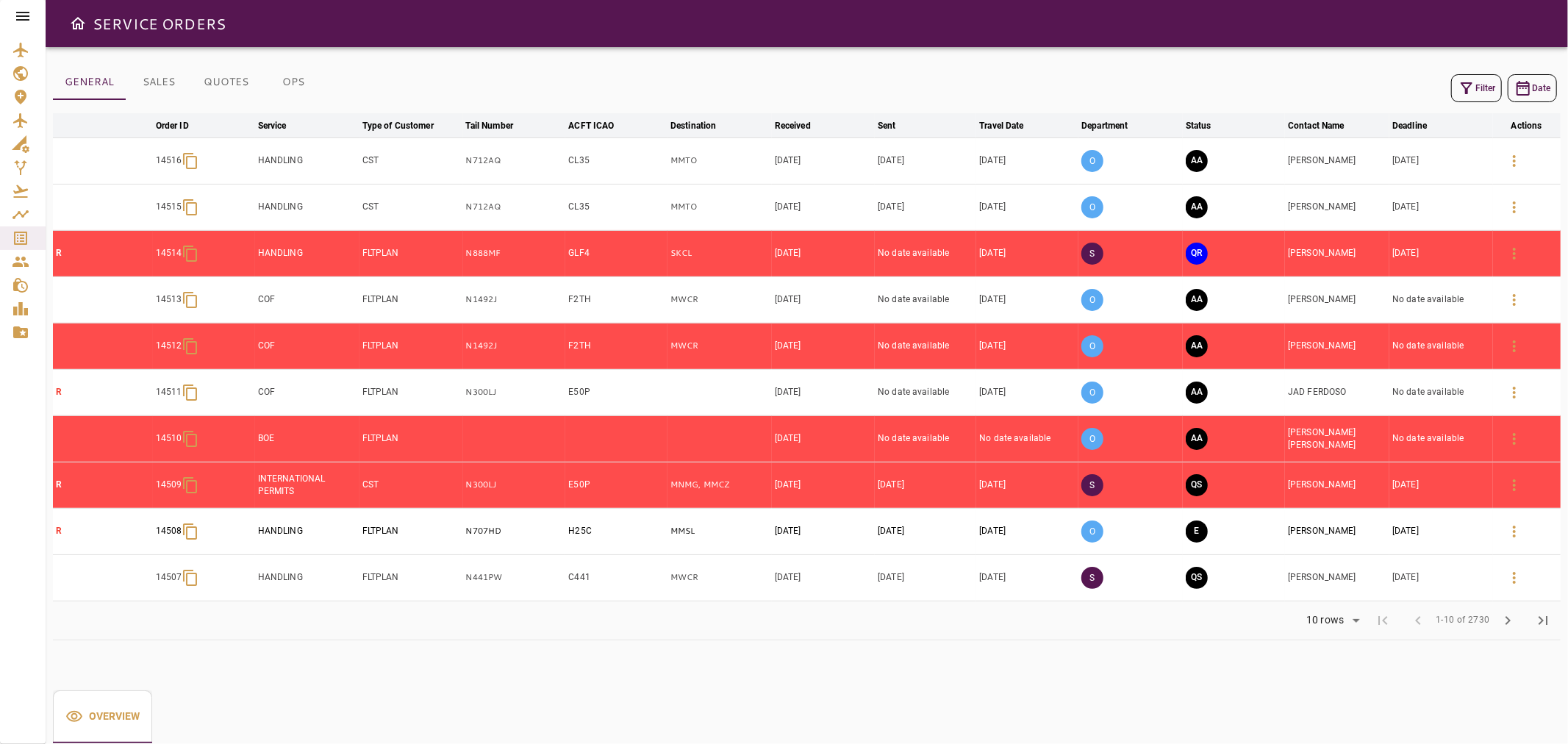
click at [16, 19] on icon at bounding box center [23, 16] width 13 height 9
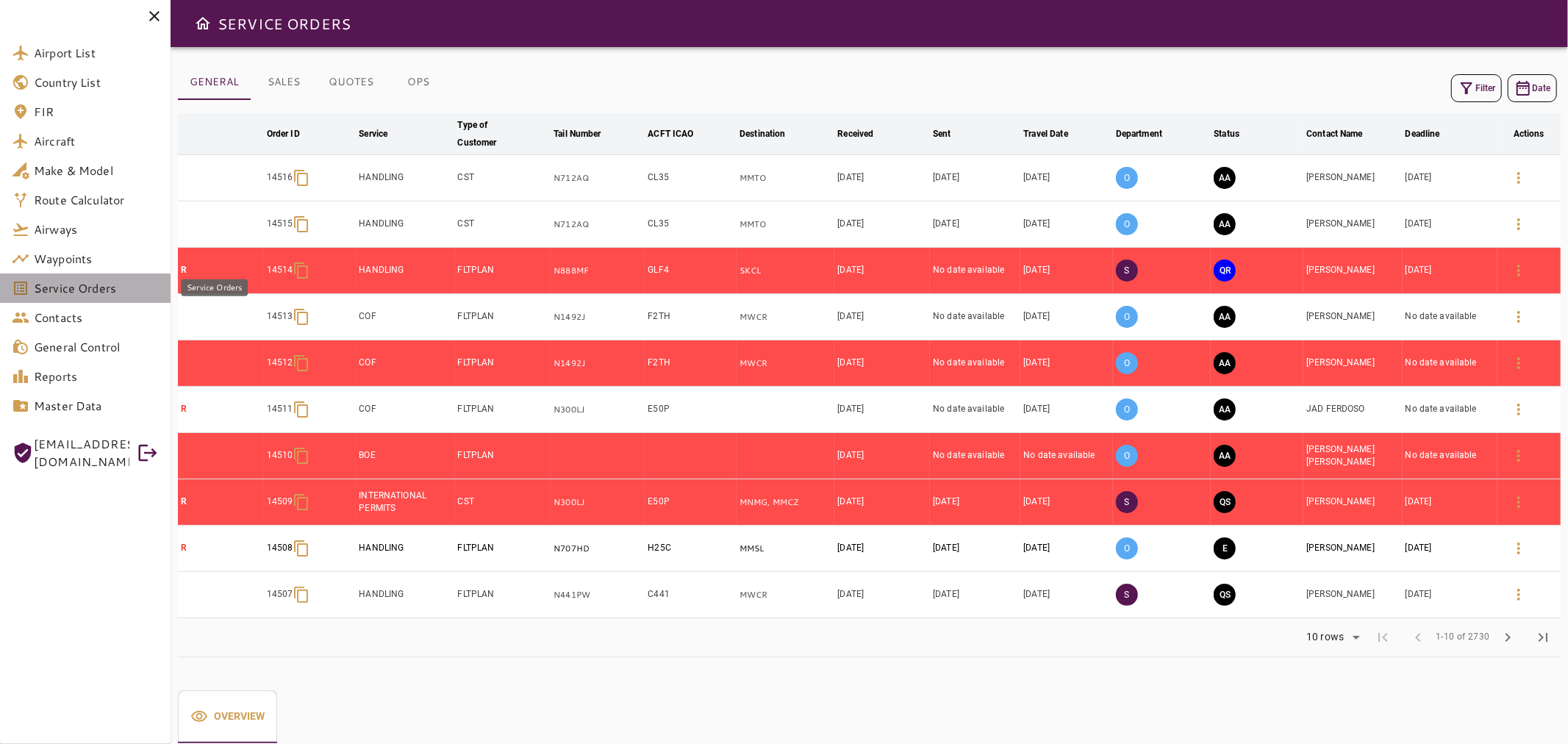
click at [63, 289] on span "Service Orders" at bounding box center [96, 289] width 125 height 18
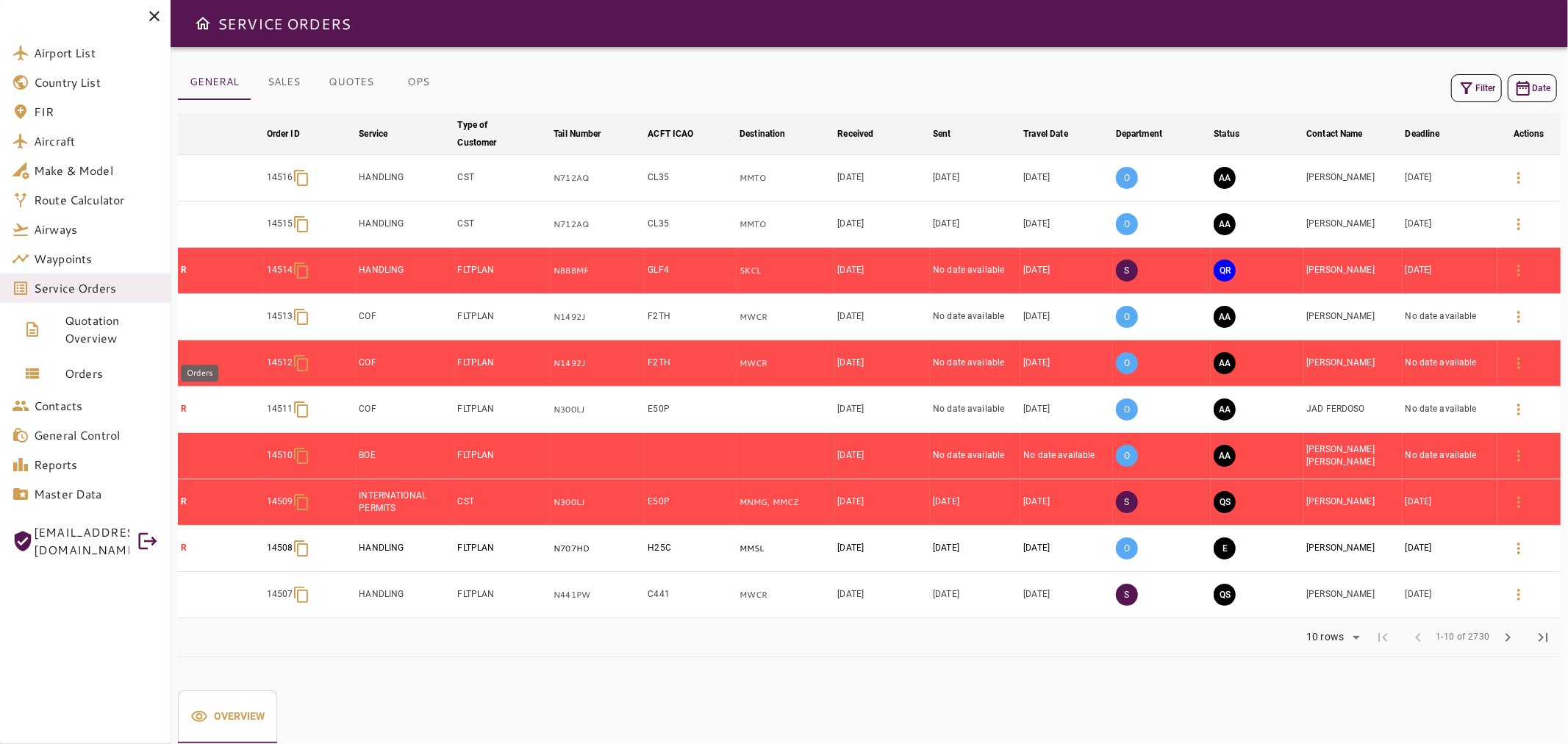
click at [85, 372] on span "Orders" at bounding box center [111, 374] width 94 height 18
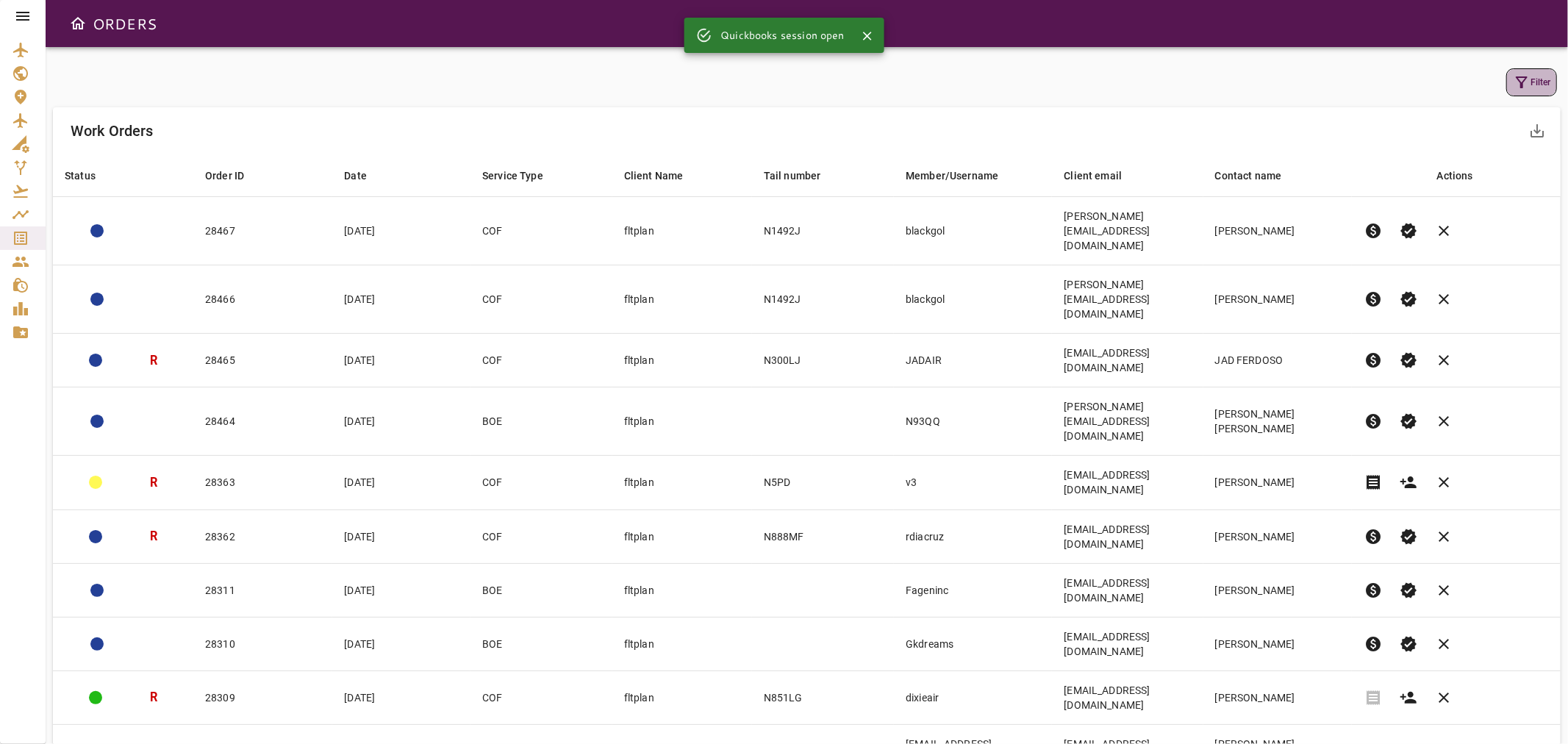
click at [1533, 77] on button "Filter" at bounding box center [1531, 83] width 51 height 28
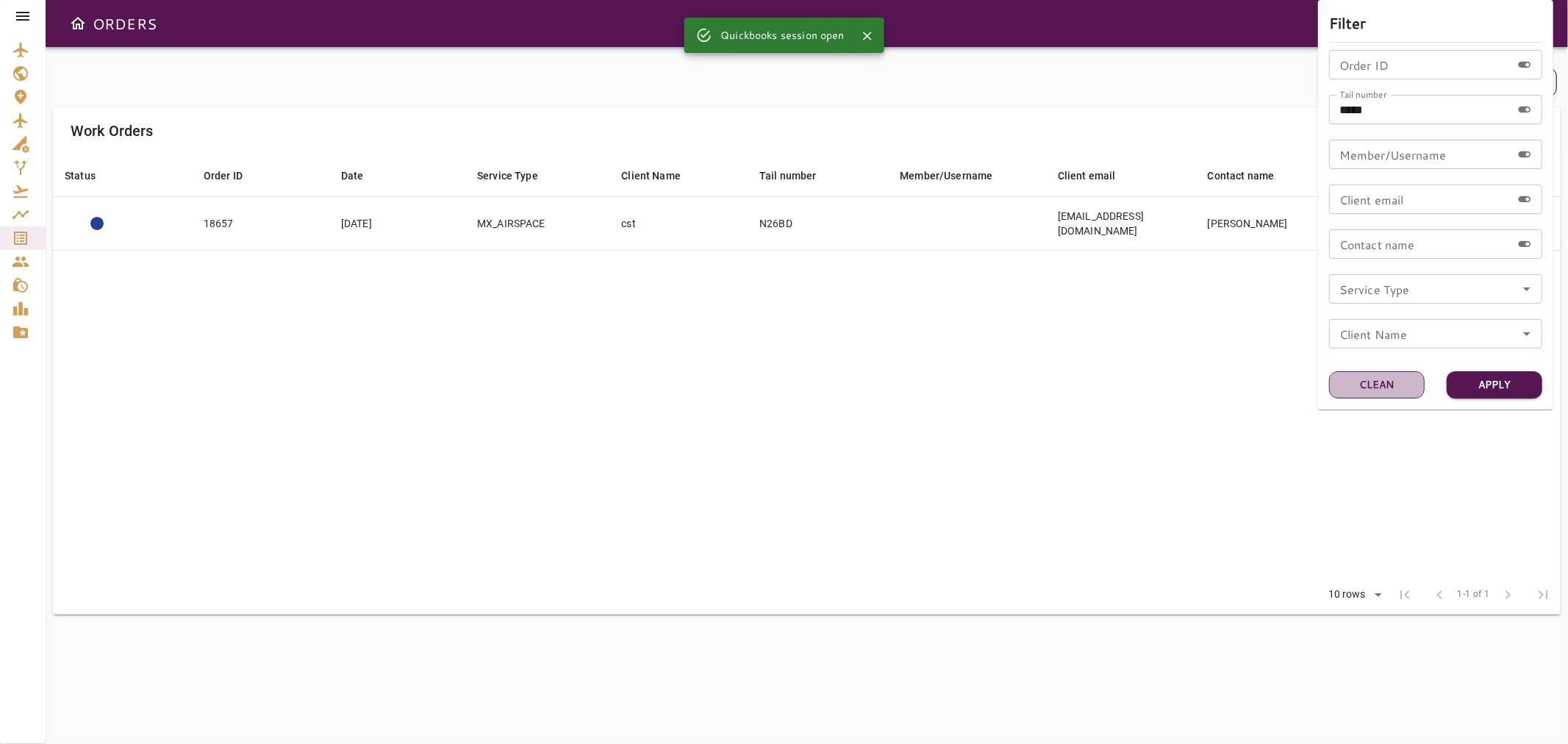
click at [1400, 383] on button "Clean" at bounding box center [1377, 384] width 96 height 27
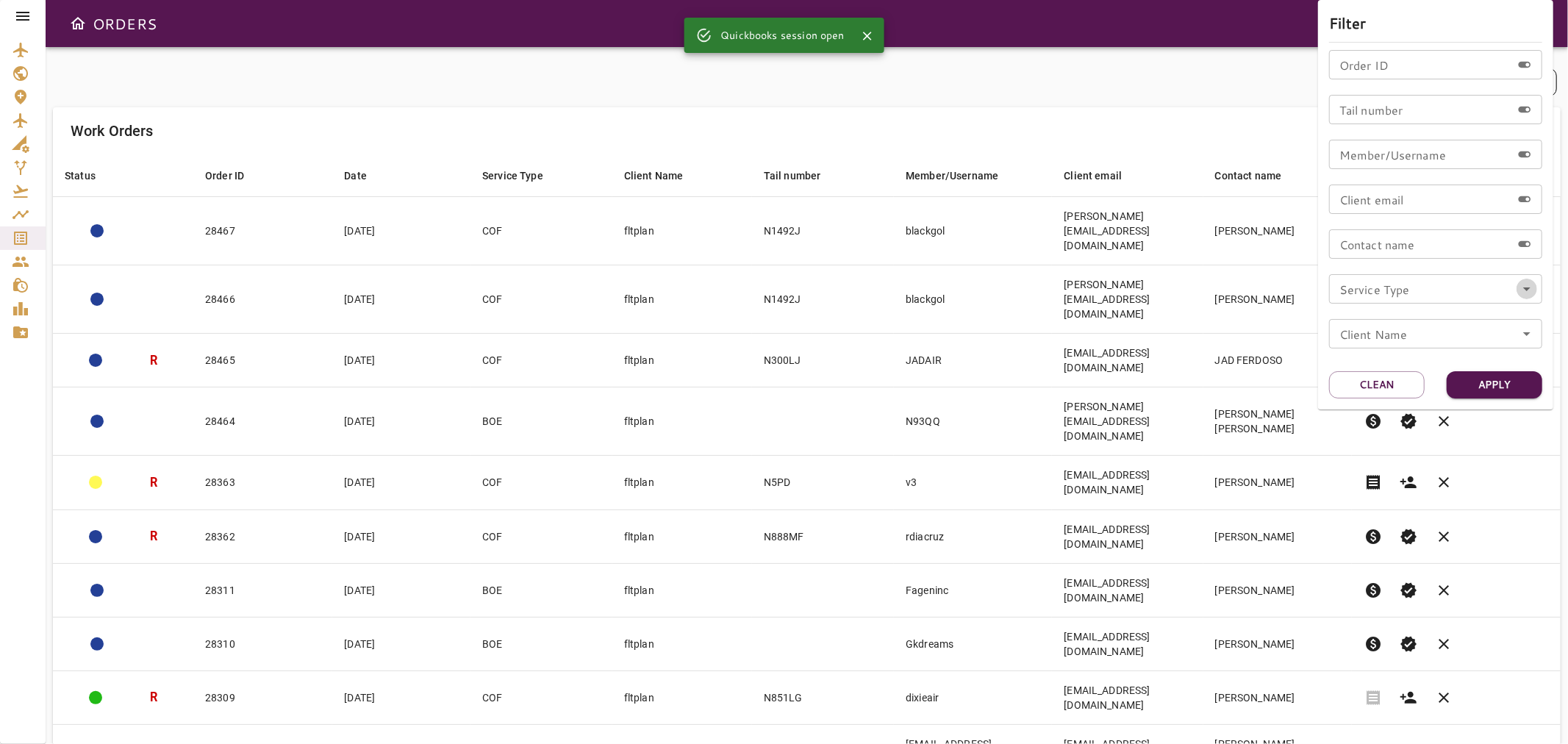
drag, startPoint x: 1529, startPoint y: 291, endPoint x: 1518, endPoint y: 302, distance: 15.6
click at [1527, 291] on icon "Open" at bounding box center [1527, 289] width 18 height 18
click at [1417, 378] on li "MX_AIRSPACE" at bounding box center [1436, 384] width 213 height 26
type input "**********"
click at [1463, 378] on button "Apply" at bounding box center [1494, 384] width 96 height 27
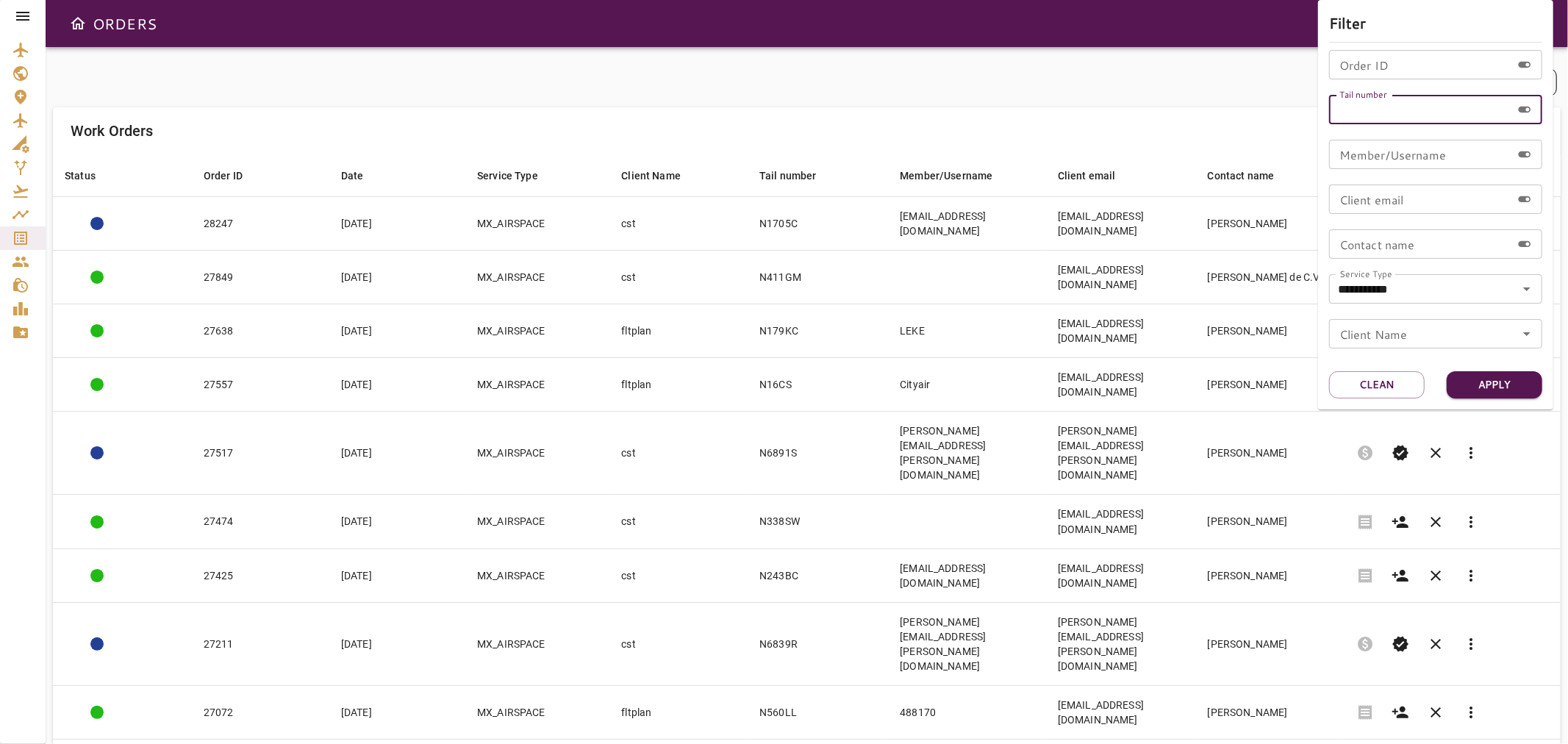
click at [1376, 114] on input "Tail number" at bounding box center [1420, 110] width 182 height 29
type input "******"
click at [1505, 385] on button "Apply" at bounding box center [1494, 384] width 96 height 27
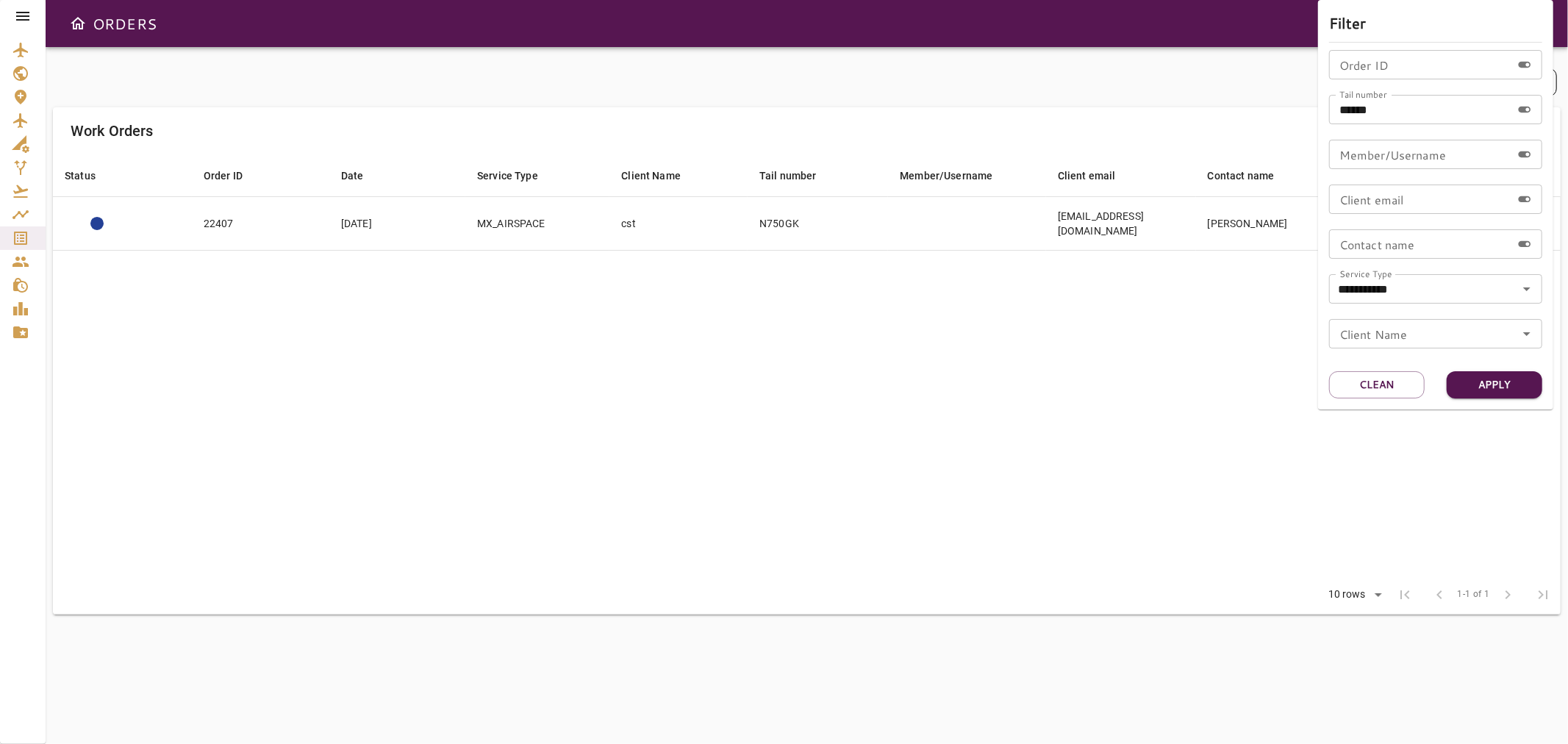
click at [934, 99] on div at bounding box center [784, 372] width 1568 height 744
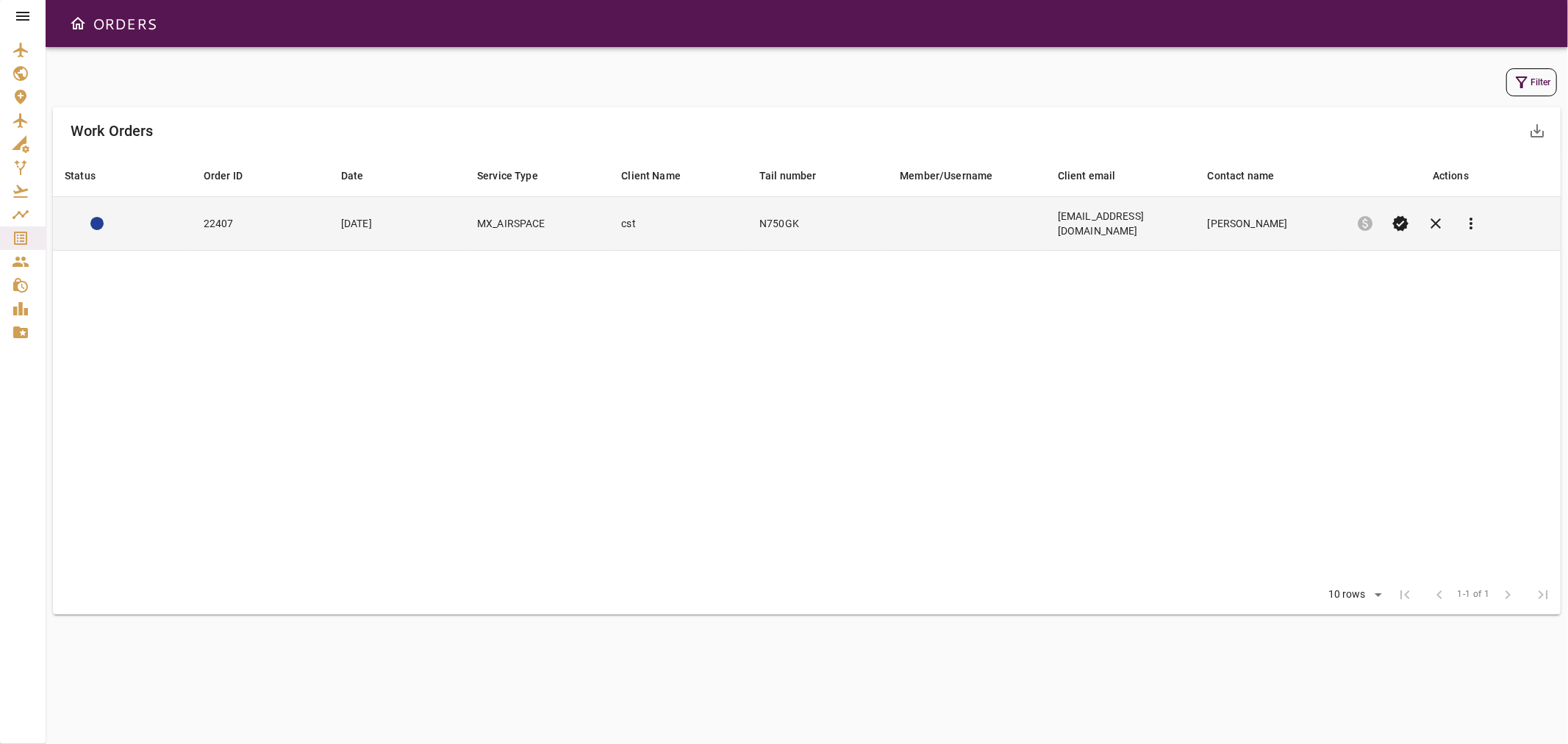
click at [680, 226] on td "cst" at bounding box center [678, 224] width 138 height 54
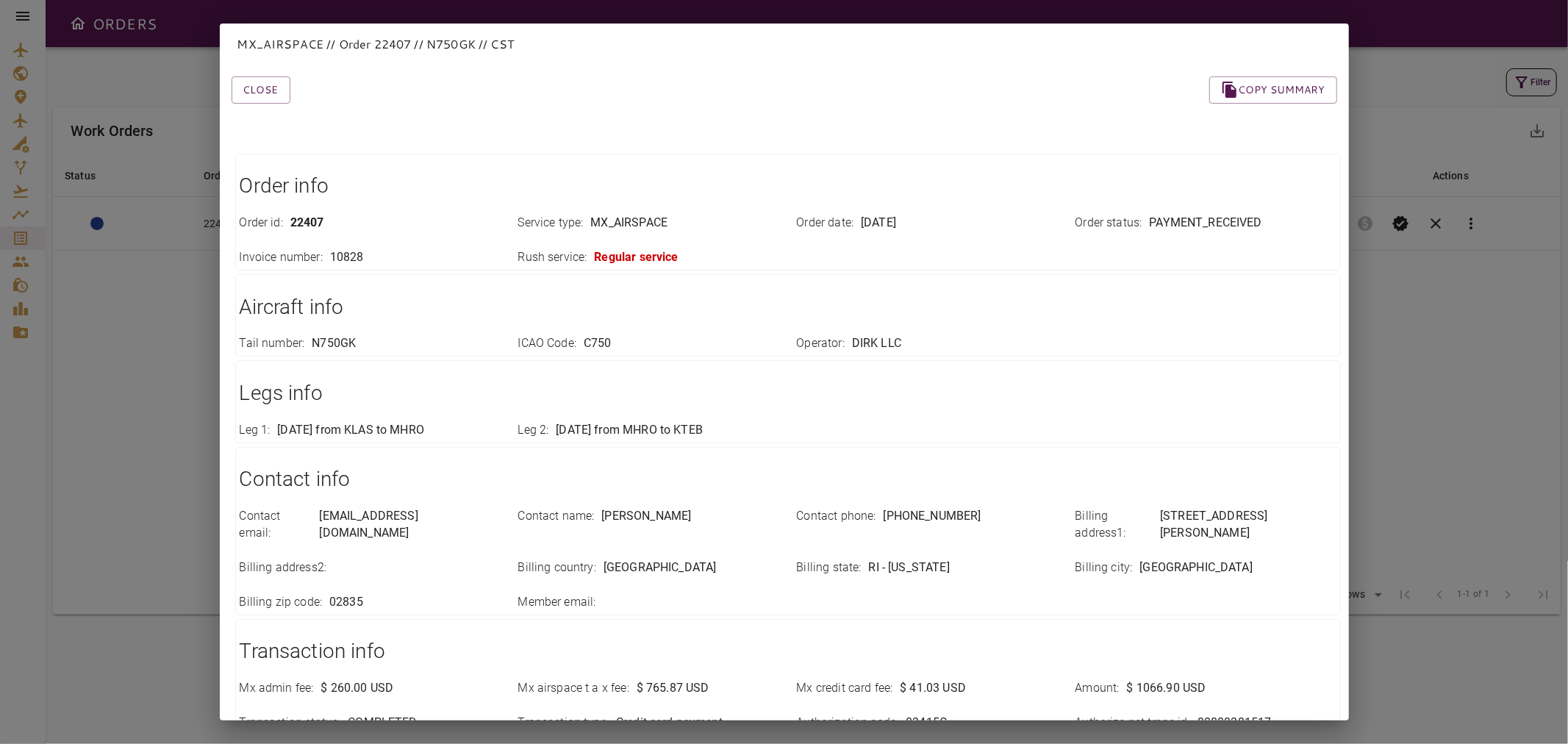
drag, startPoint x: 258, startPoint y: 96, endPoint x: 336, endPoint y: 99, distance: 78.1
click at [258, 96] on button "Close" at bounding box center [261, 90] width 59 height 27
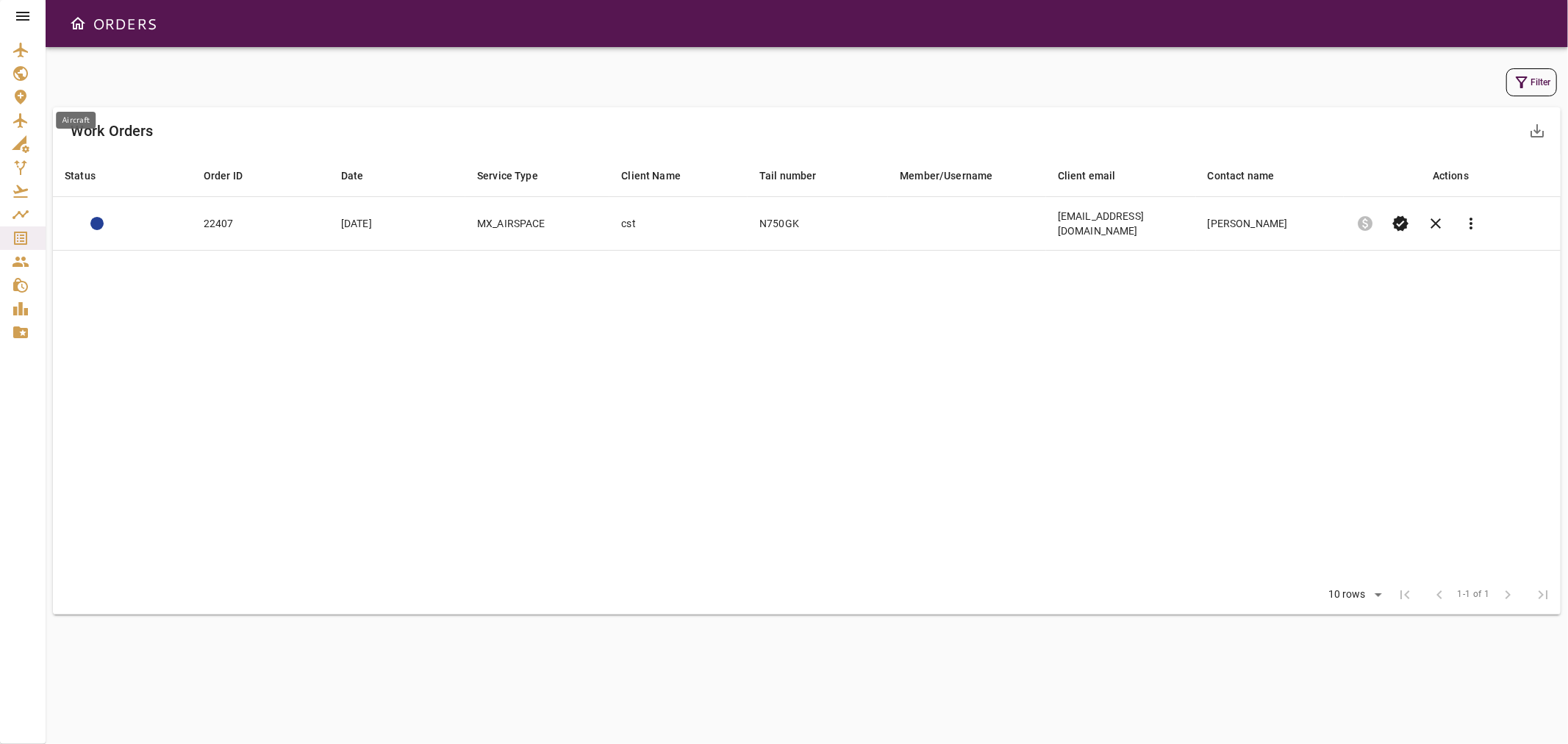
click at [15, 120] on icon "Aircraft" at bounding box center [20, 121] width 18 height 18
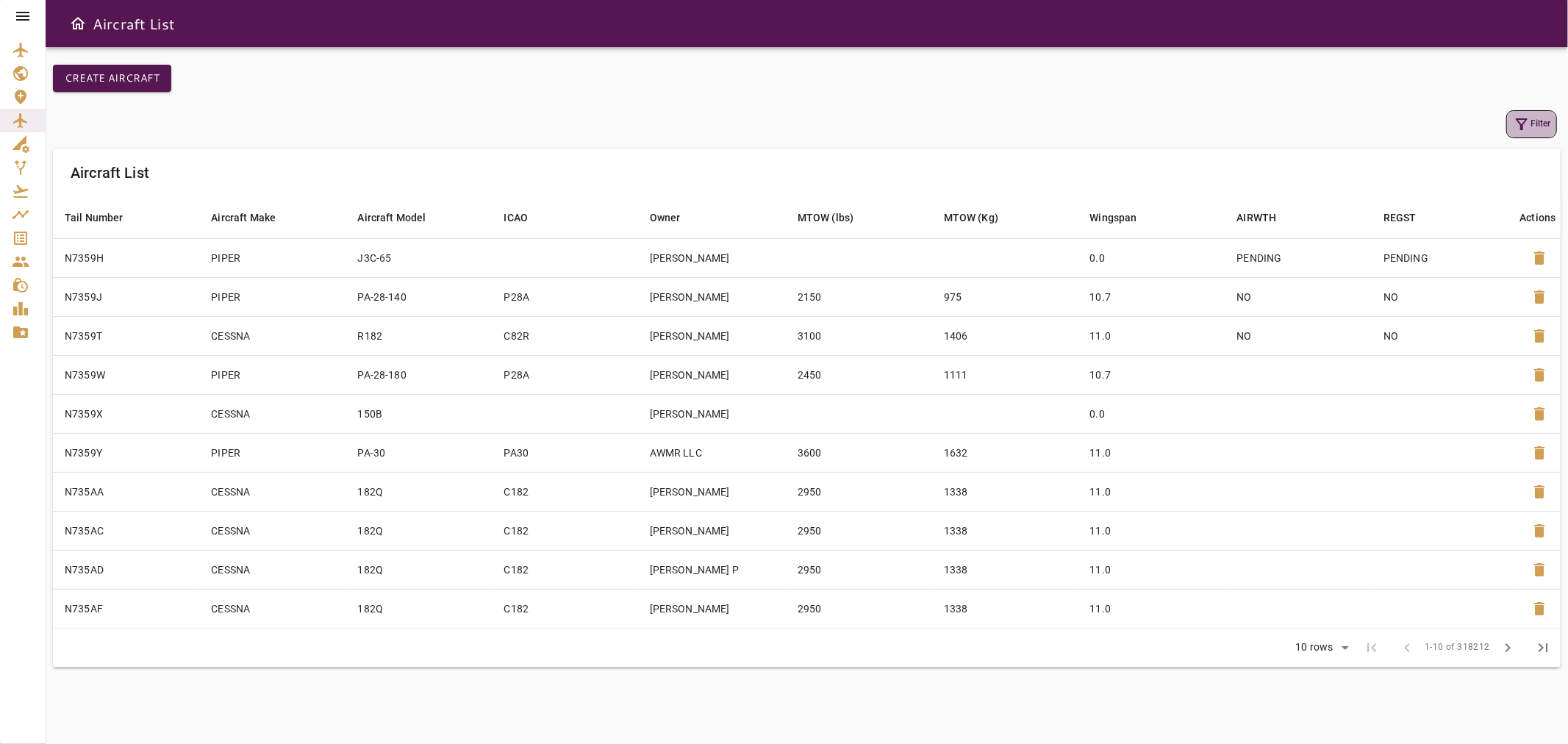
click at [1533, 119] on button "Filter" at bounding box center [1531, 124] width 51 height 28
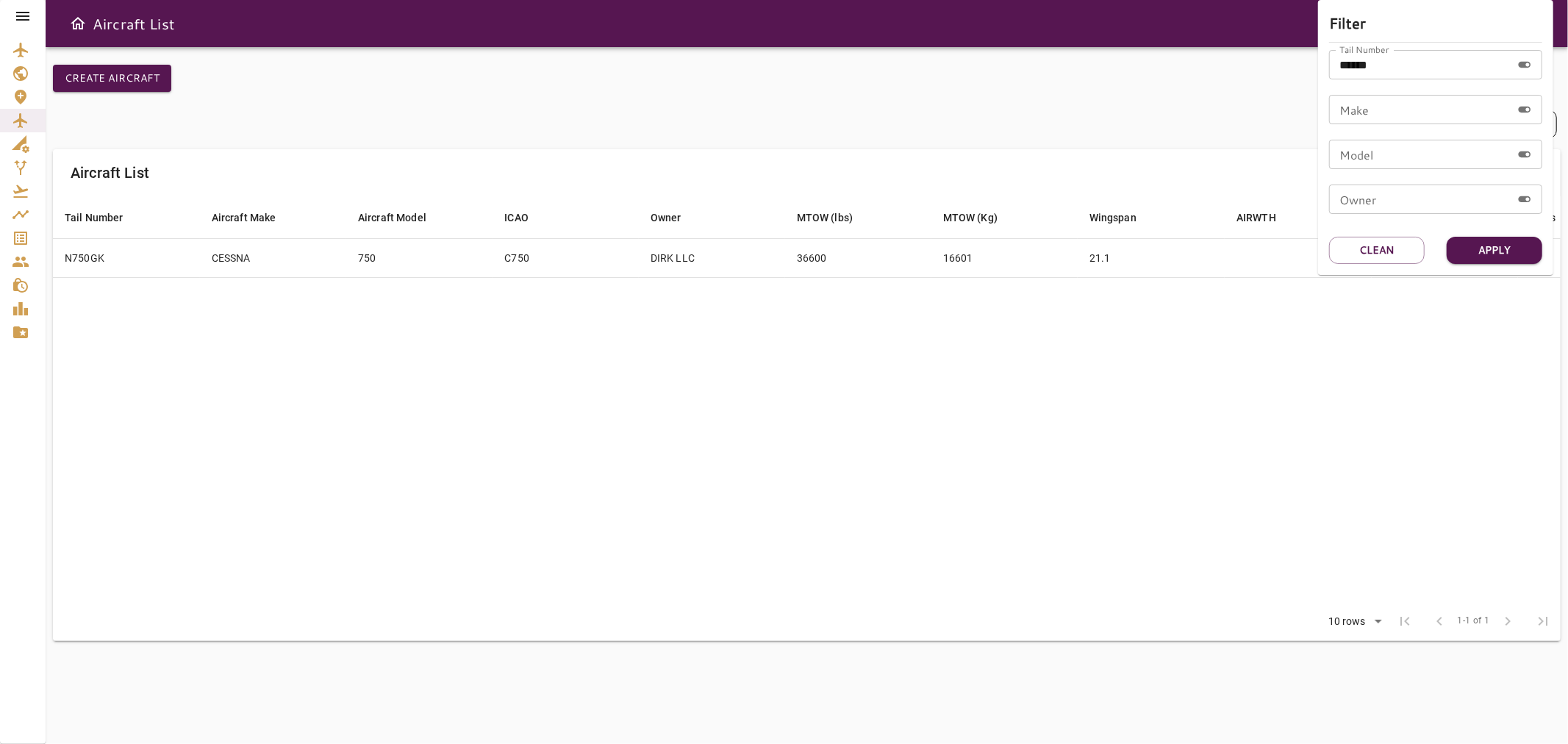
drag, startPoint x: 860, startPoint y: 366, endPoint x: 851, endPoint y: 388, distance: 23.8
click at [859, 366] on div at bounding box center [784, 372] width 1568 height 744
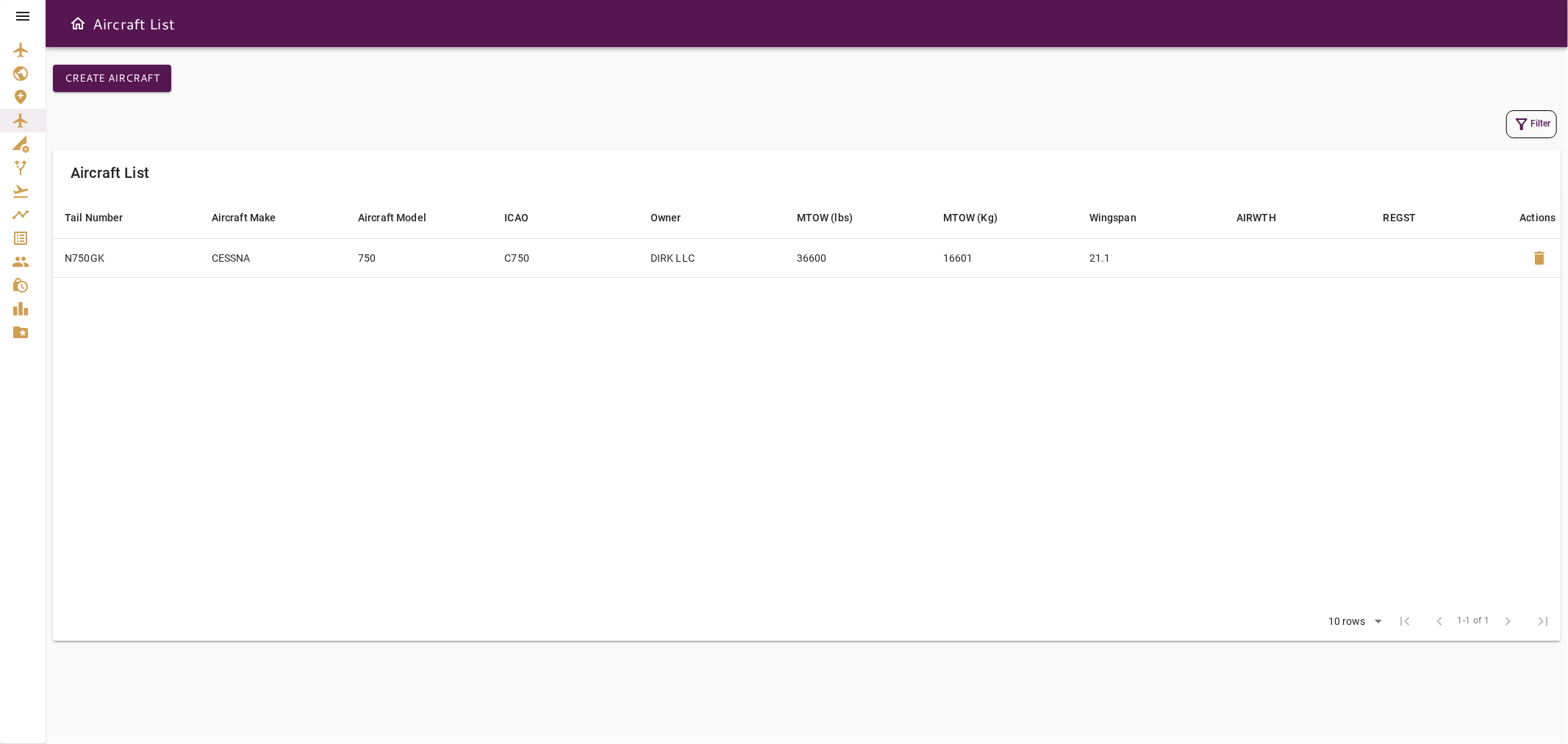
click at [1551, 115] on button "Filter" at bounding box center [1531, 124] width 51 height 28
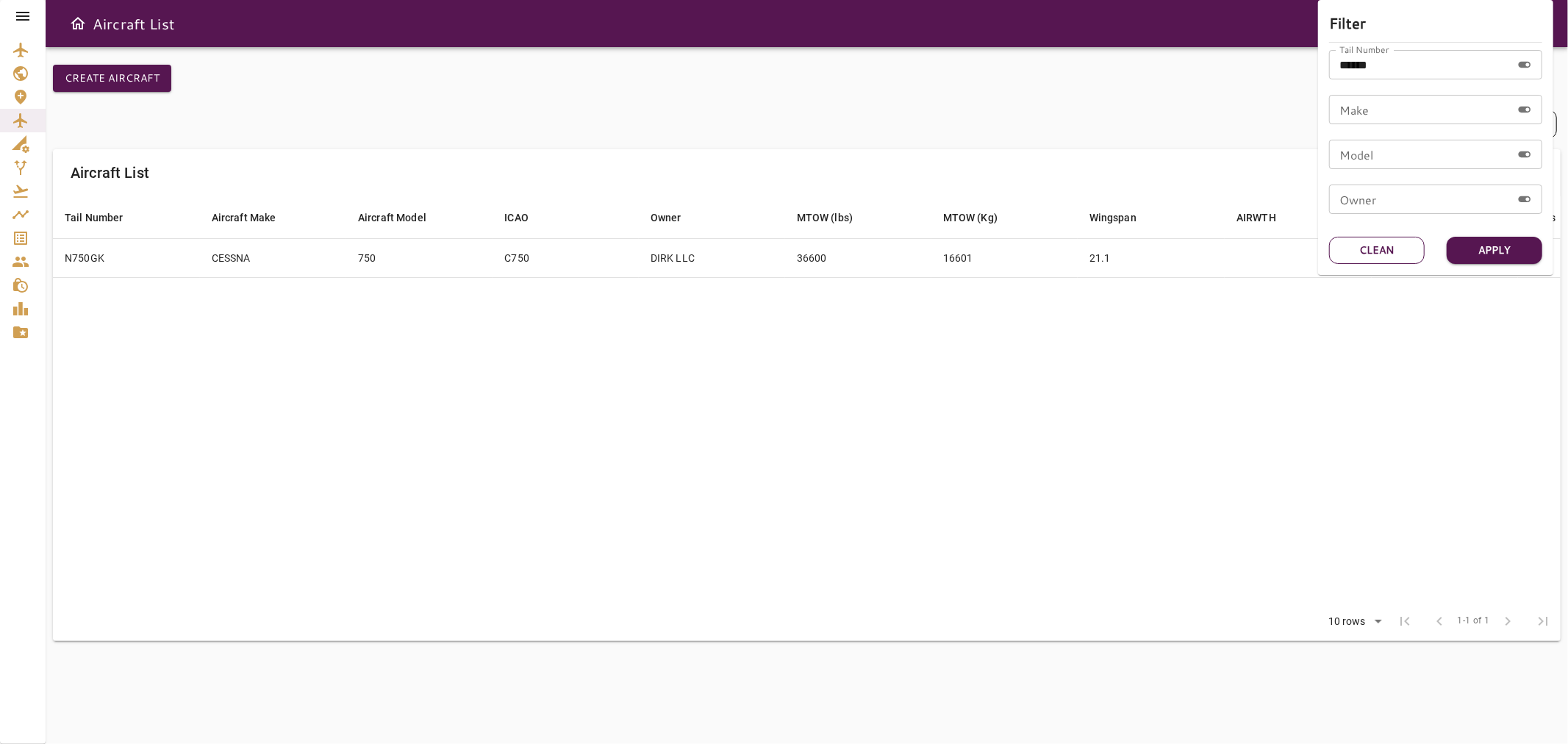
click at [1389, 246] on button "Clean" at bounding box center [1377, 250] width 96 height 27
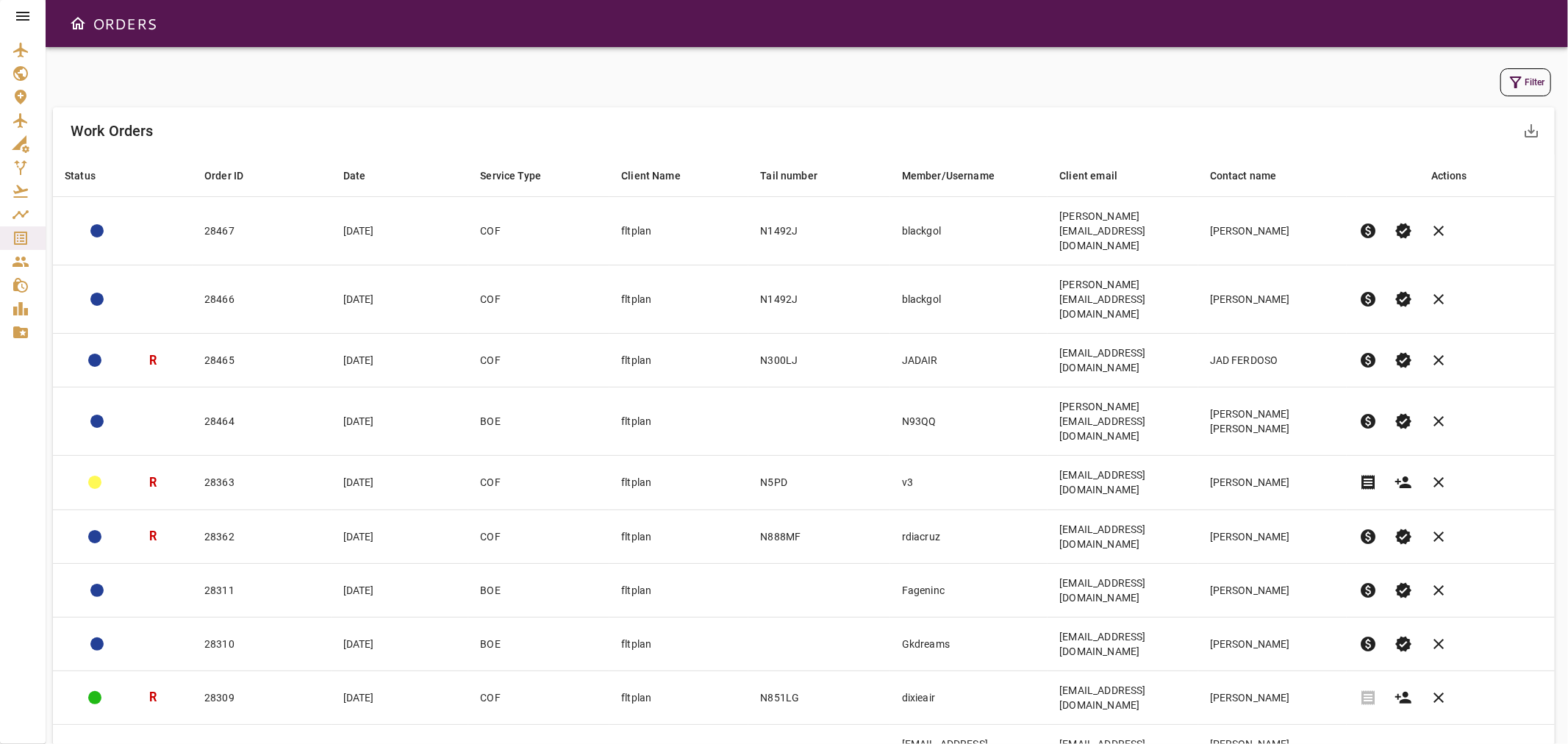
click at [1526, 87] on button "Filter" at bounding box center [1526, 83] width 51 height 28
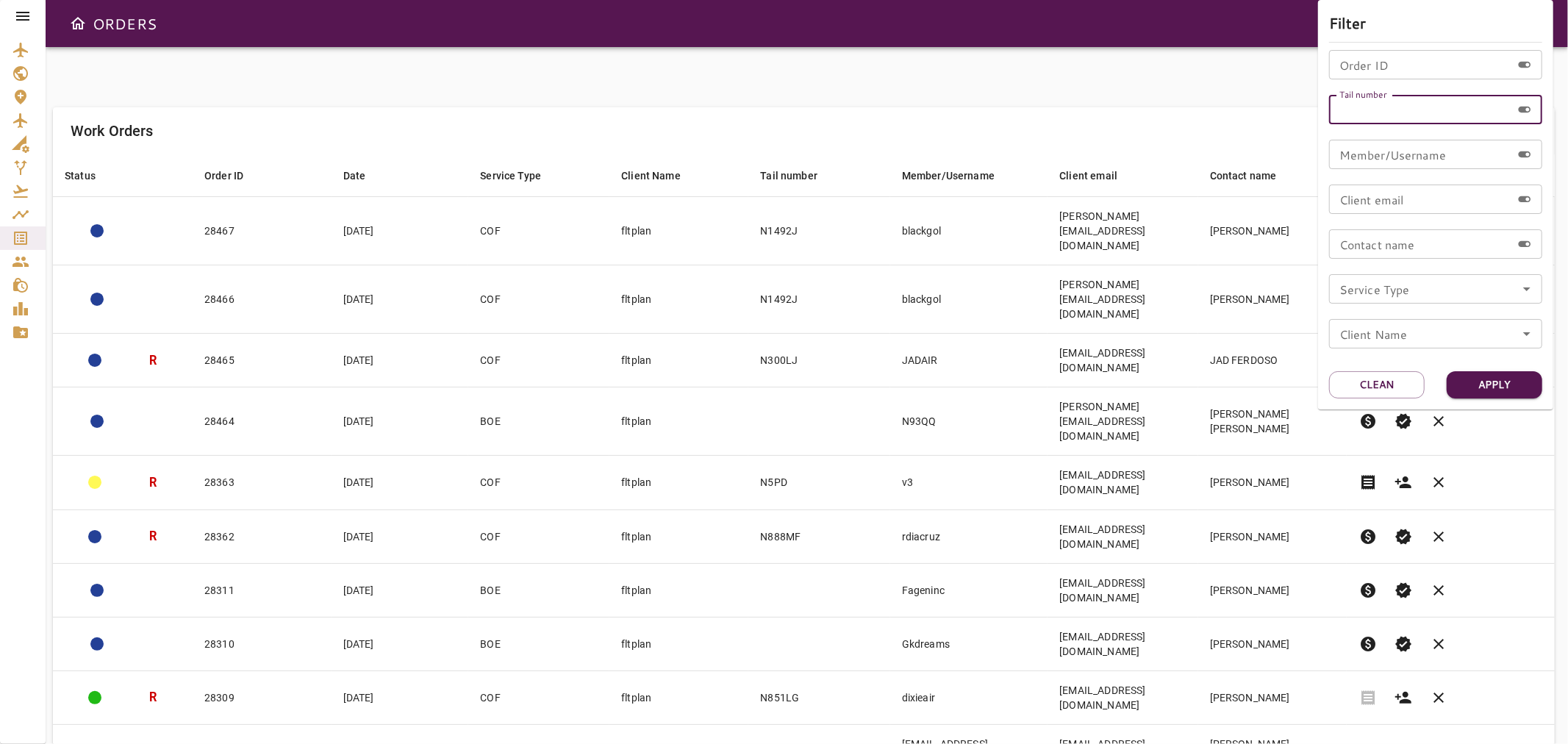
click at [1378, 109] on input "Tail number" at bounding box center [1420, 110] width 182 height 29
type input "******"
click at [1474, 374] on button "Apply" at bounding box center [1494, 384] width 96 height 27
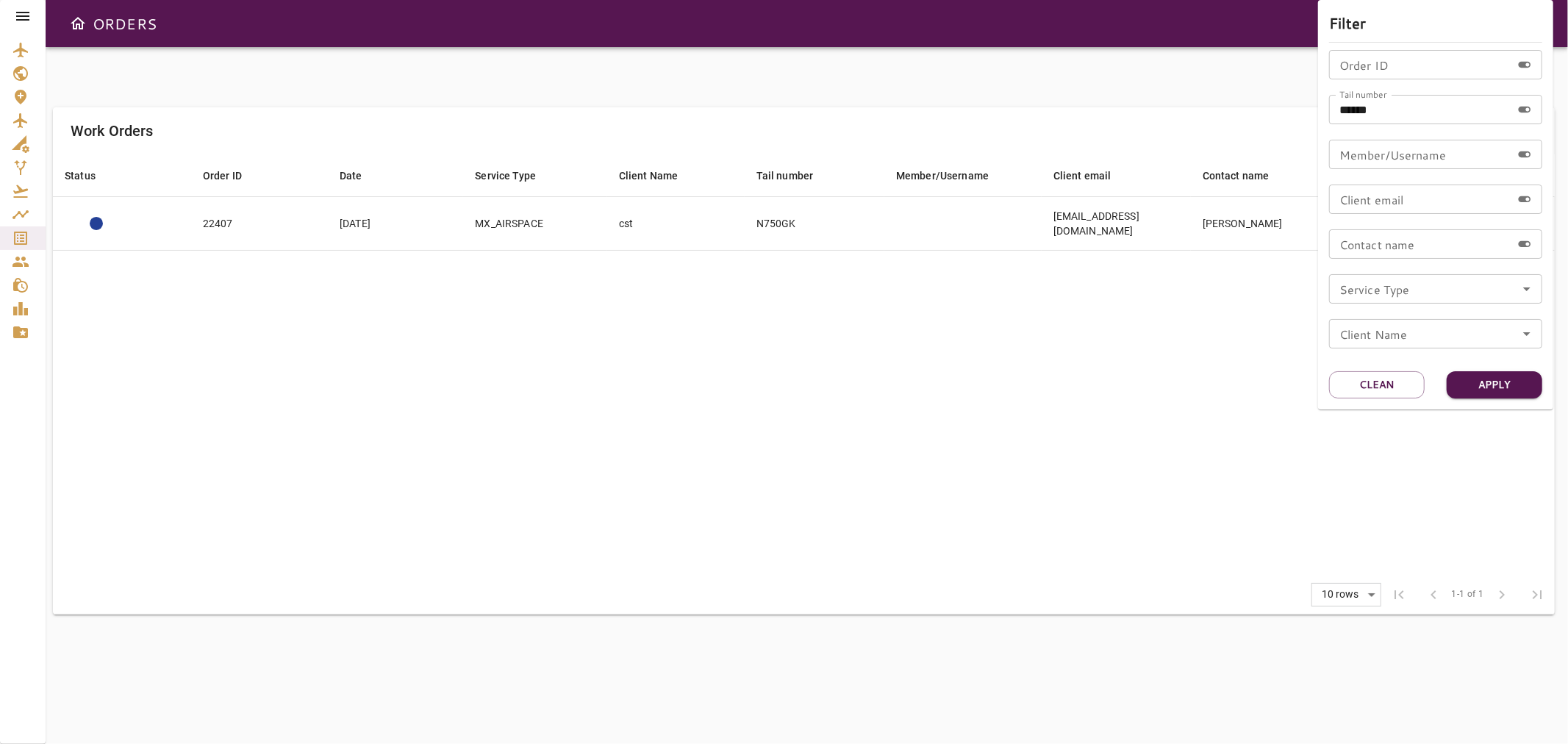
click at [531, 329] on div at bounding box center [784, 372] width 1568 height 744
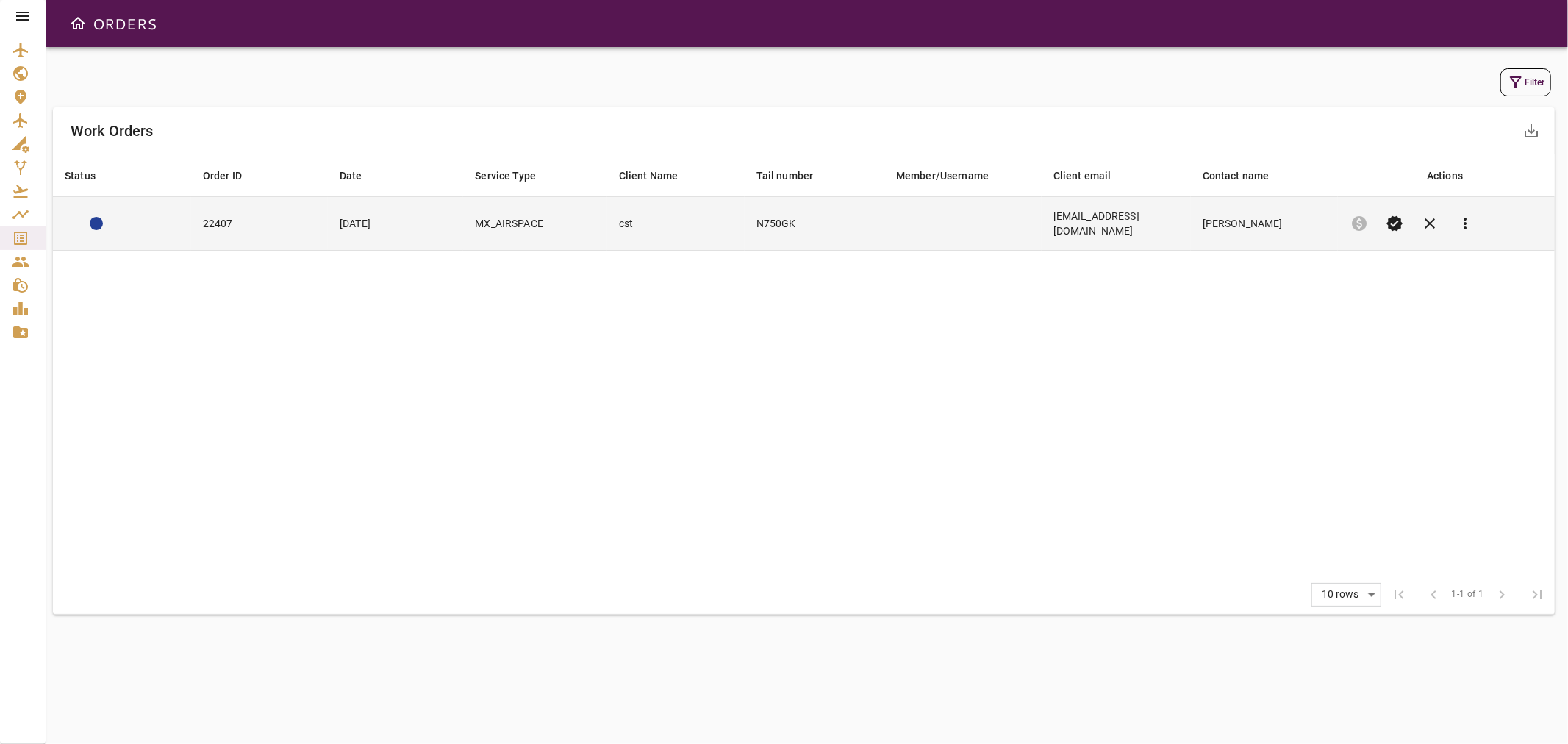
click at [584, 226] on td "MX_AIRSPACE" at bounding box center [534, 224] width 143 height 54
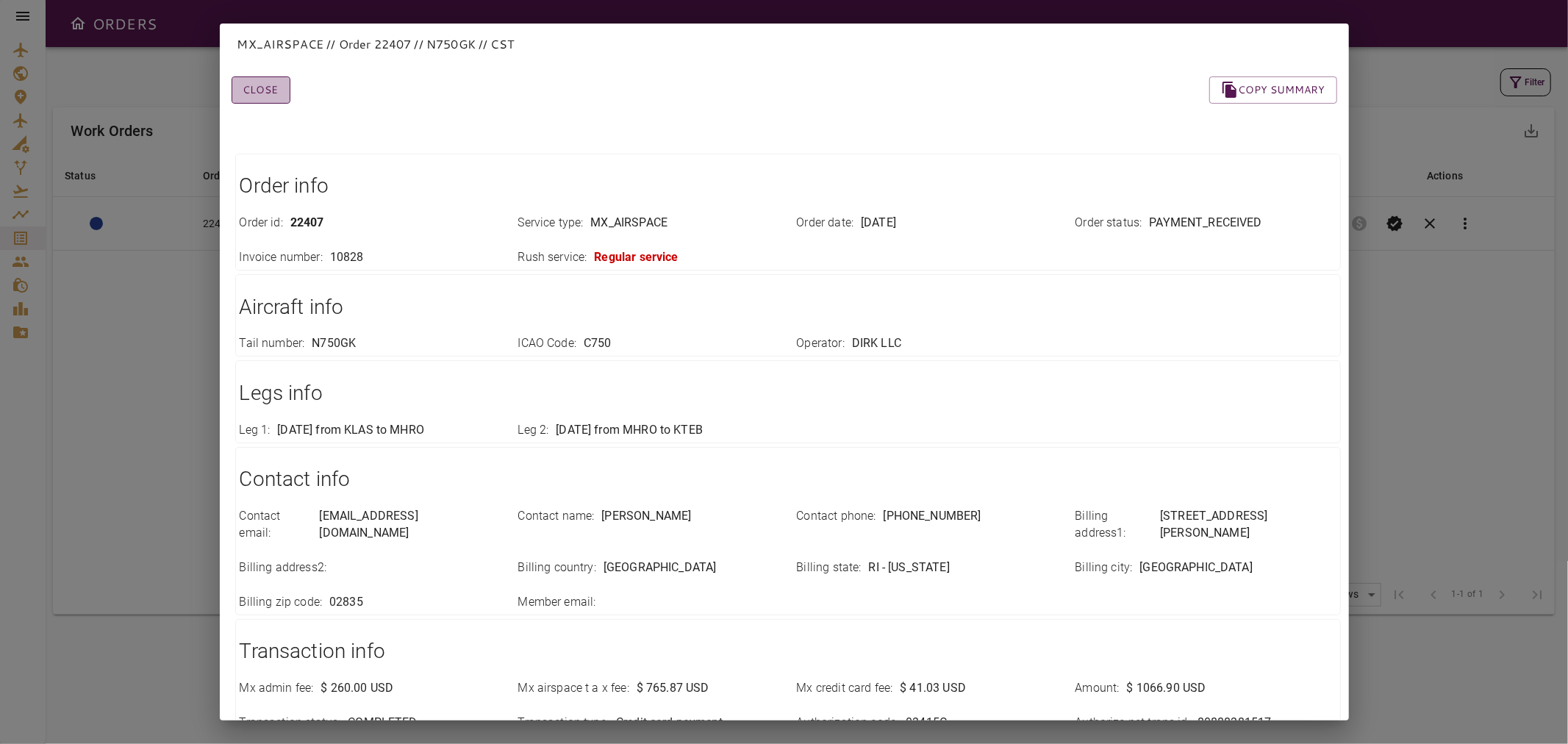
click at [266, 99] on button "Close" at bounding box center [261, 90] width 59 height 27
